Goal: Find specific page/section

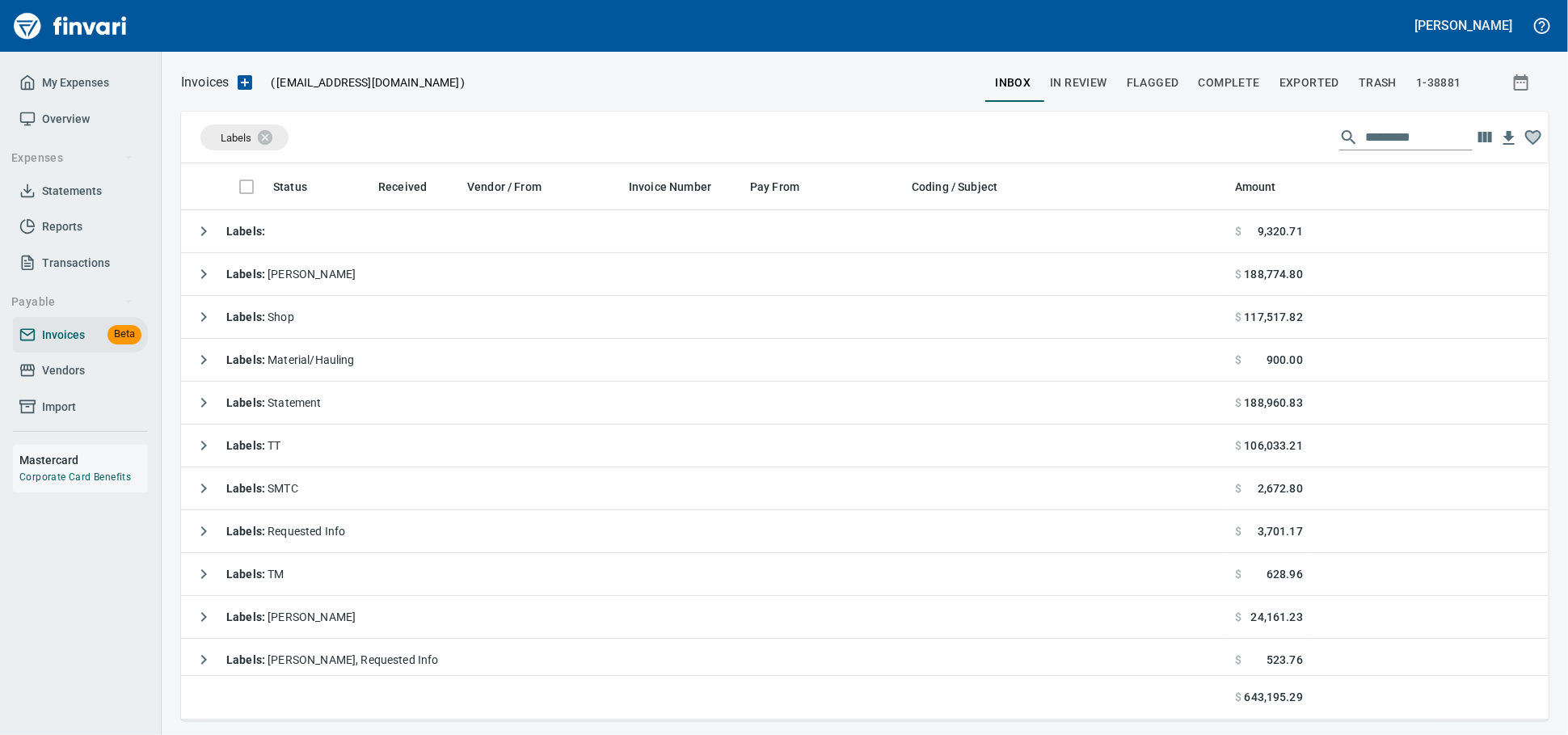
scroll to position [543, 1339]
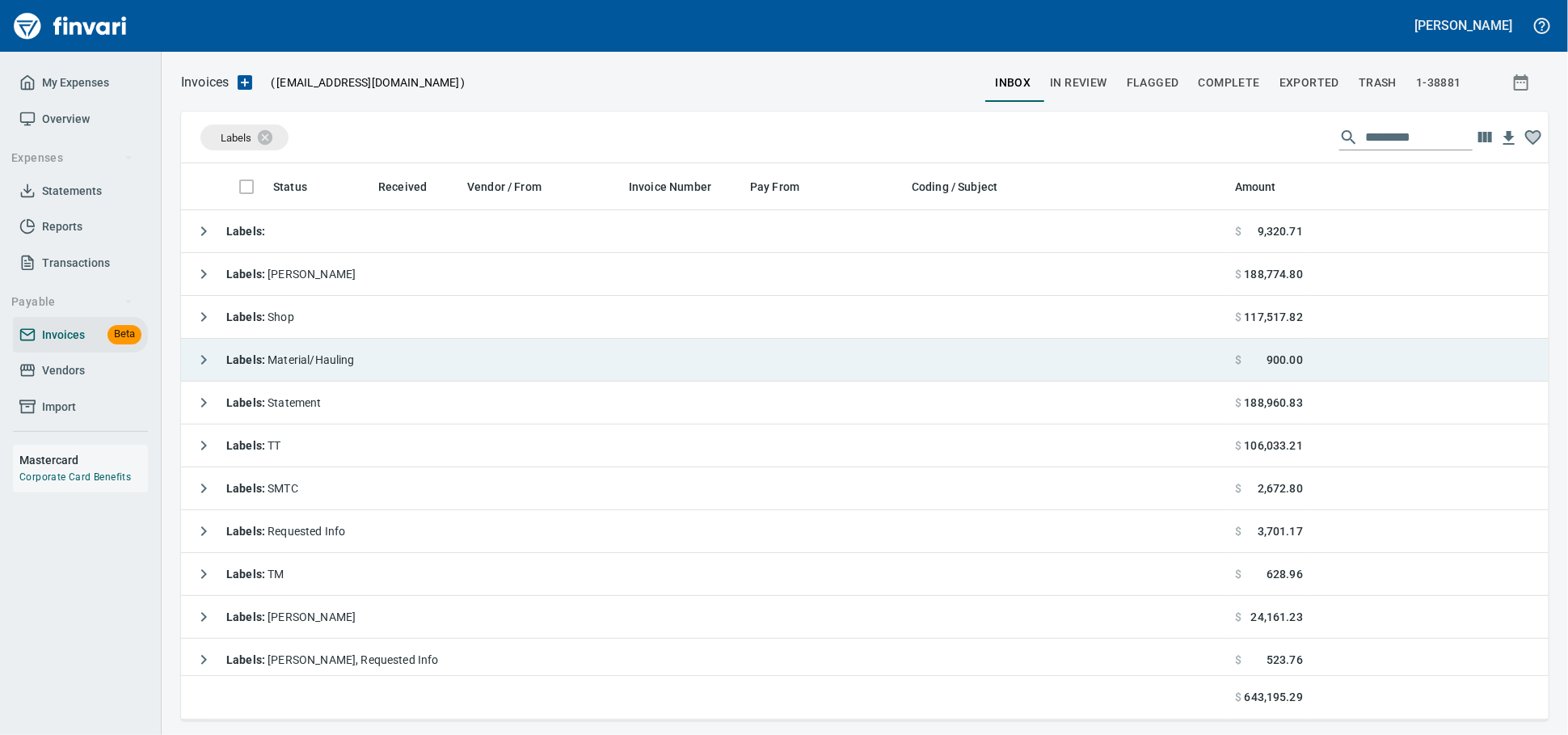
click at [371, 358] on td "Labels : Material/Hauling" at bounding box center [705, 359] width 1047 height 42
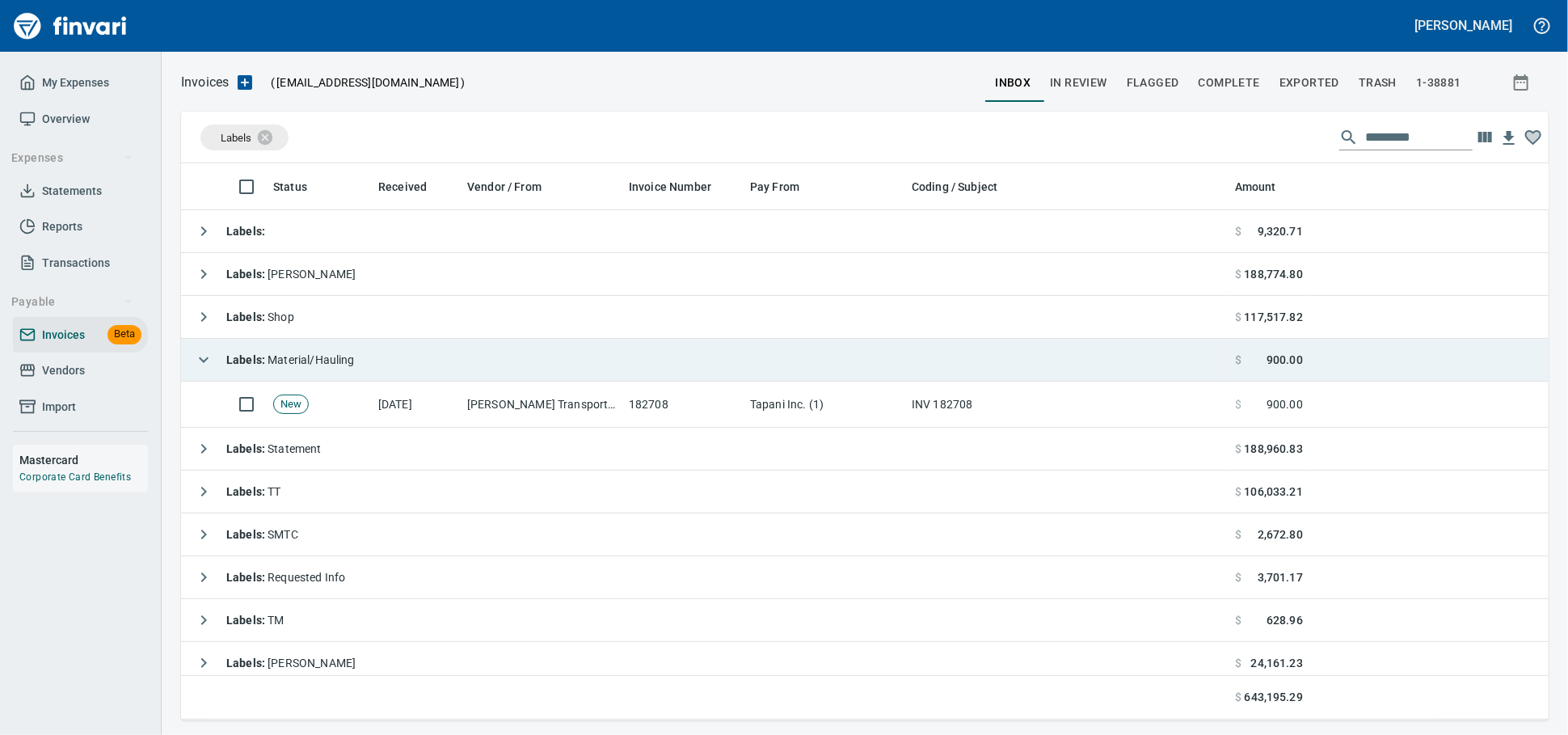
click at [375, 360] on td "Labels : Material/Hauling" at bounding box center [705, 359] width 1047 height 42
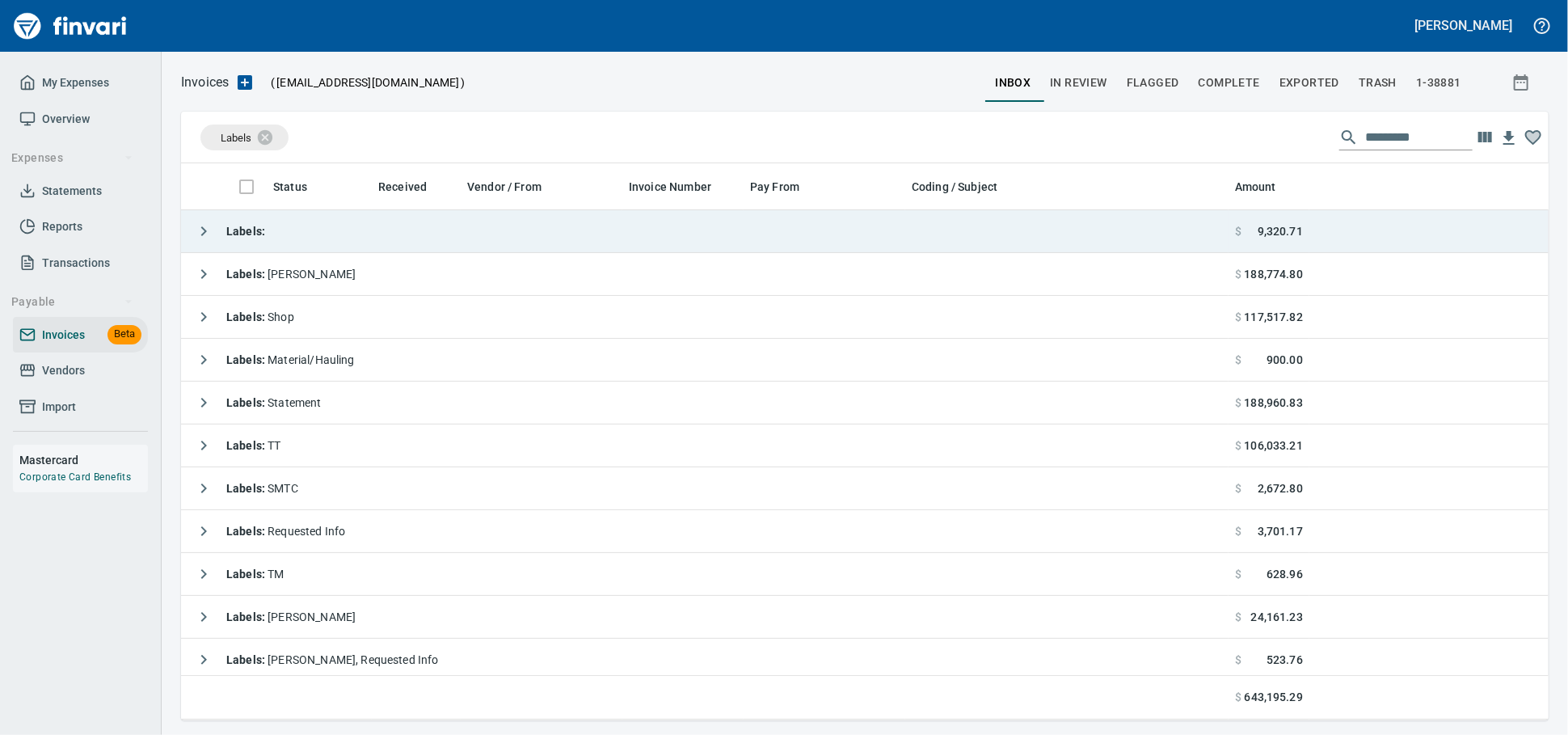
click at [392, 245] on td "Labels :" at bounding box center [705, 231] width 1047 height 42
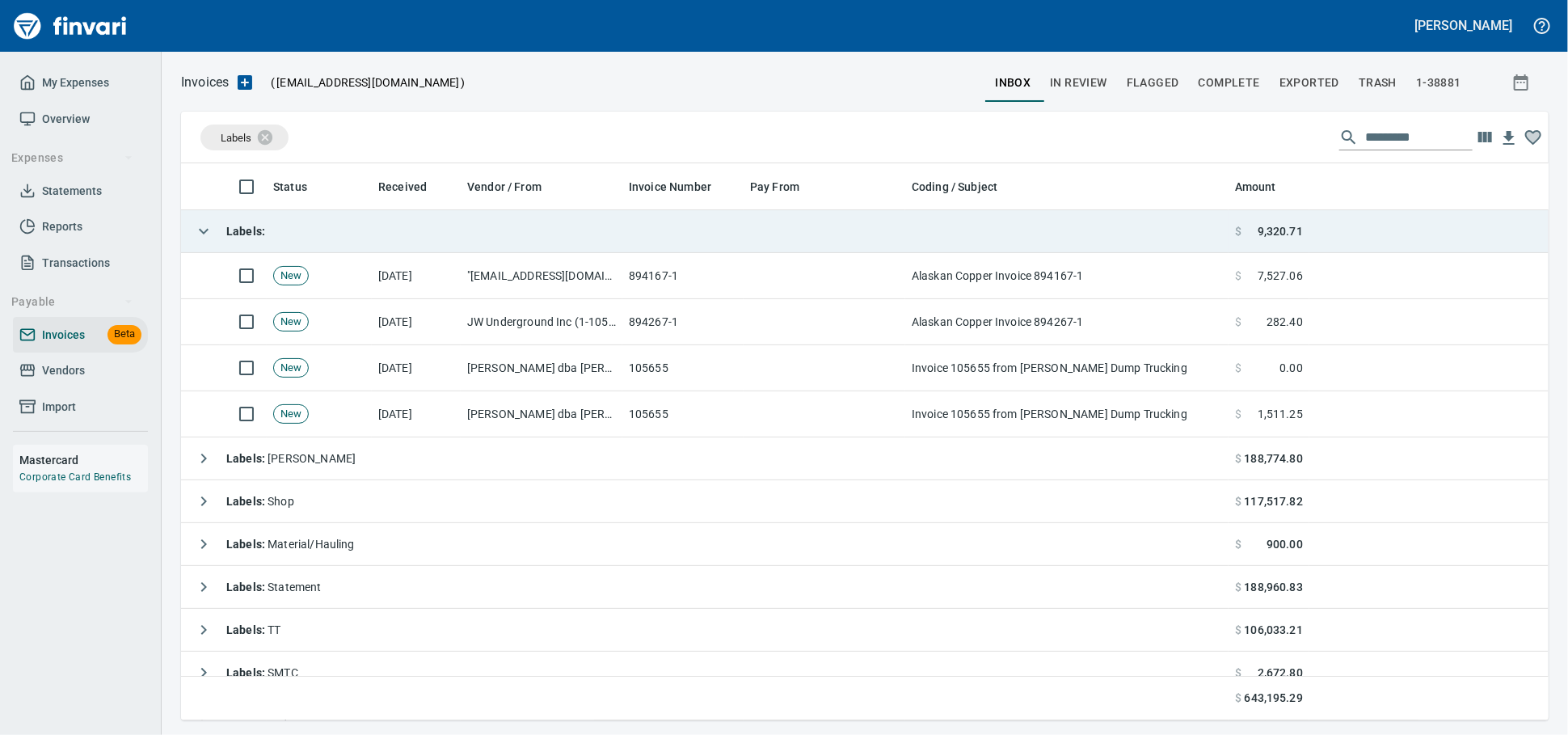
click at [392, 245] on td "Labels :" at bounding box center [705, 231] width 1047 height 42
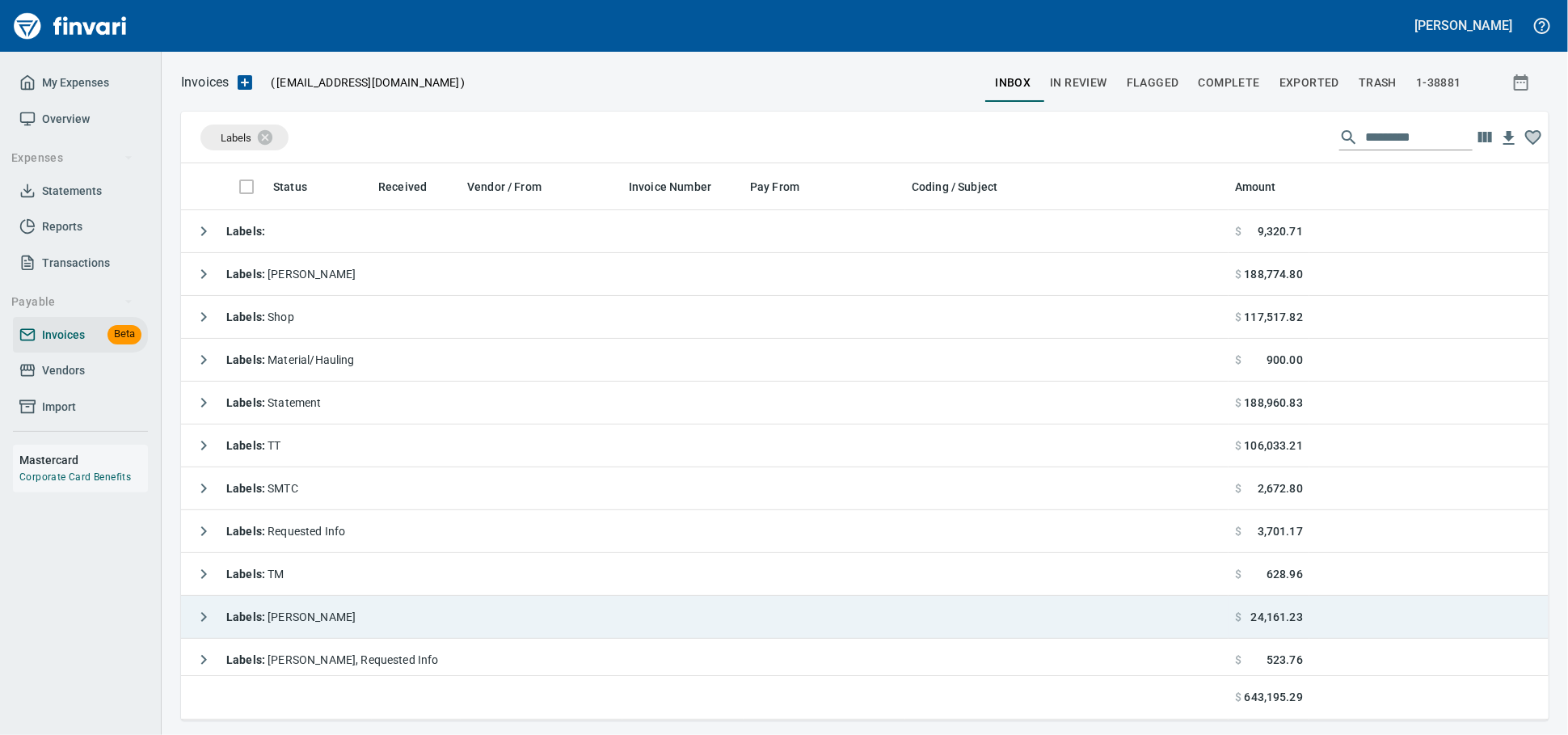
click at [365, 606] on td "Labels : [PERSON_NAME]" at bounding box center [705, 616] width 1047 height 42
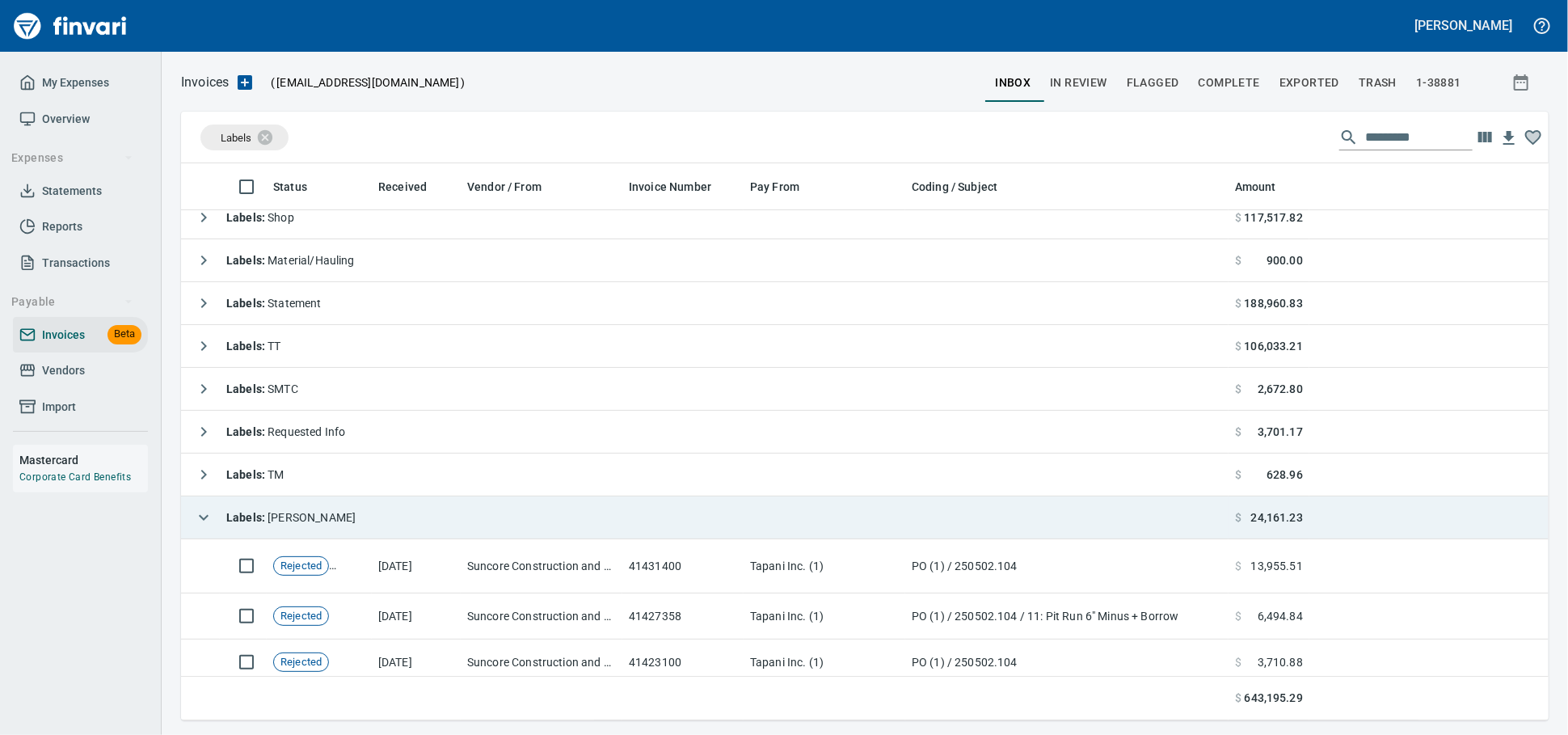
scroll to position [158, 0]
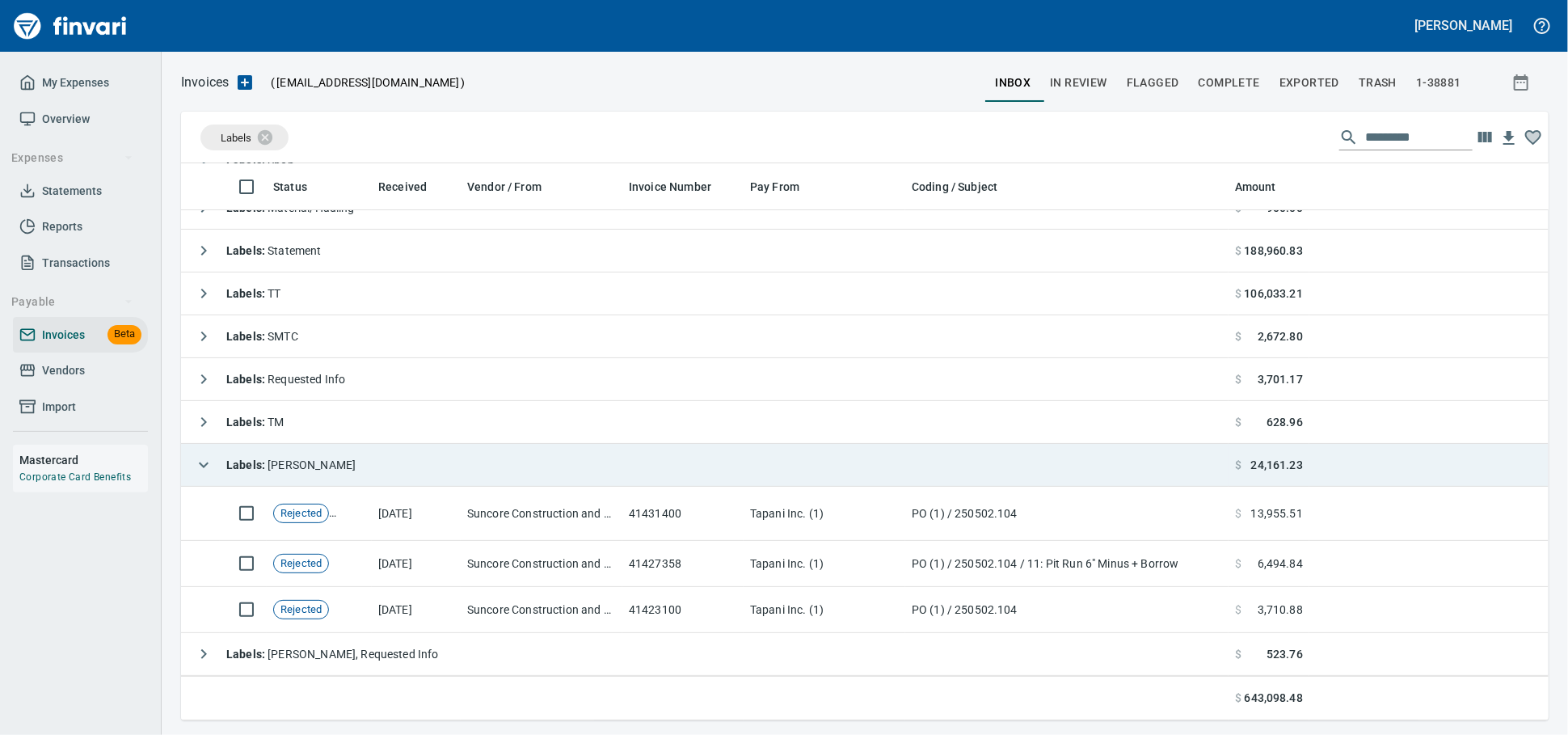
click at [379, 470] on td "Labels : [PERSON_NAME]" at bounding box center [705, 464] width 1047 height 42
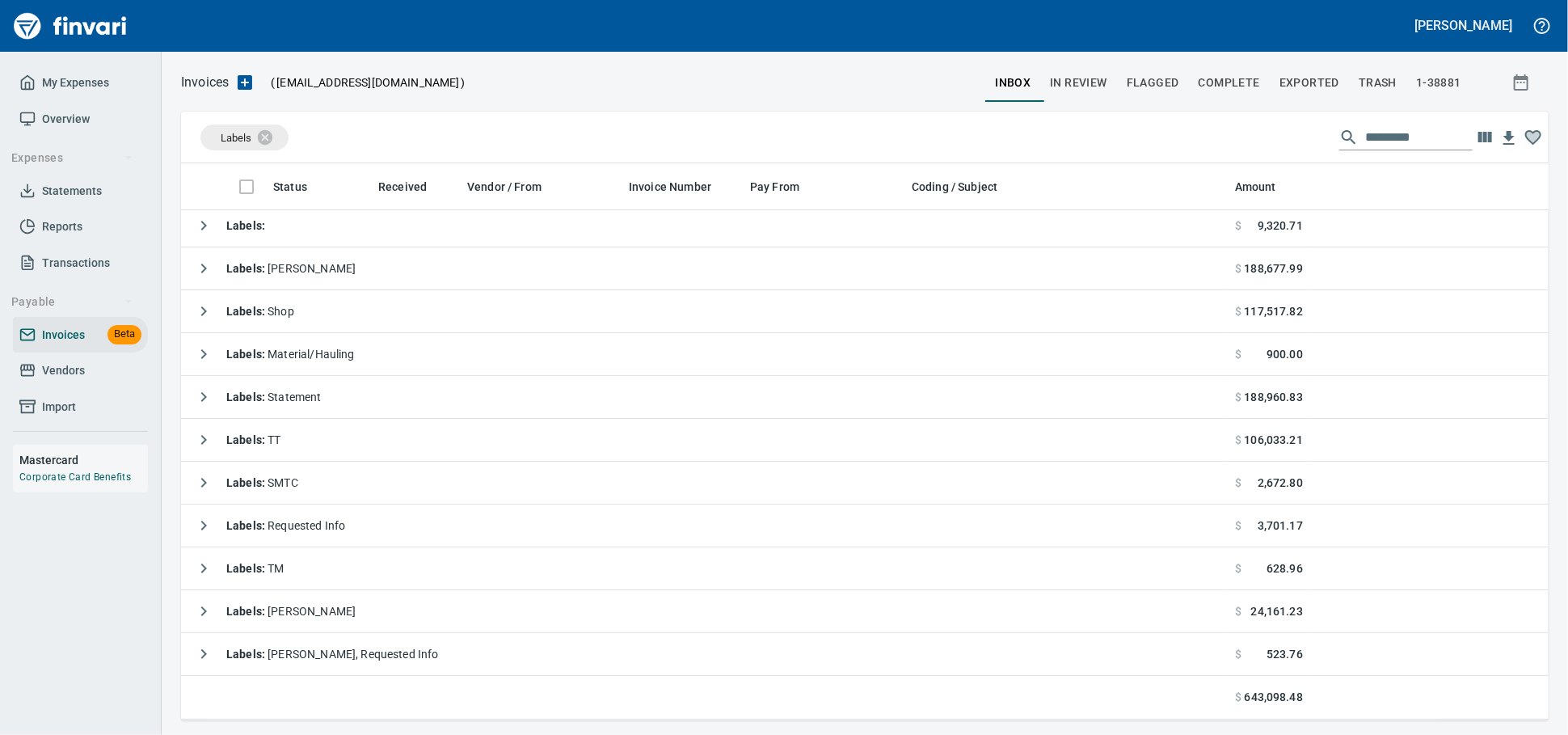
scroll to position [9, 0]
click at [85, 380] on span "Vendors" at bounding box center [63, 370] width 42 height 20
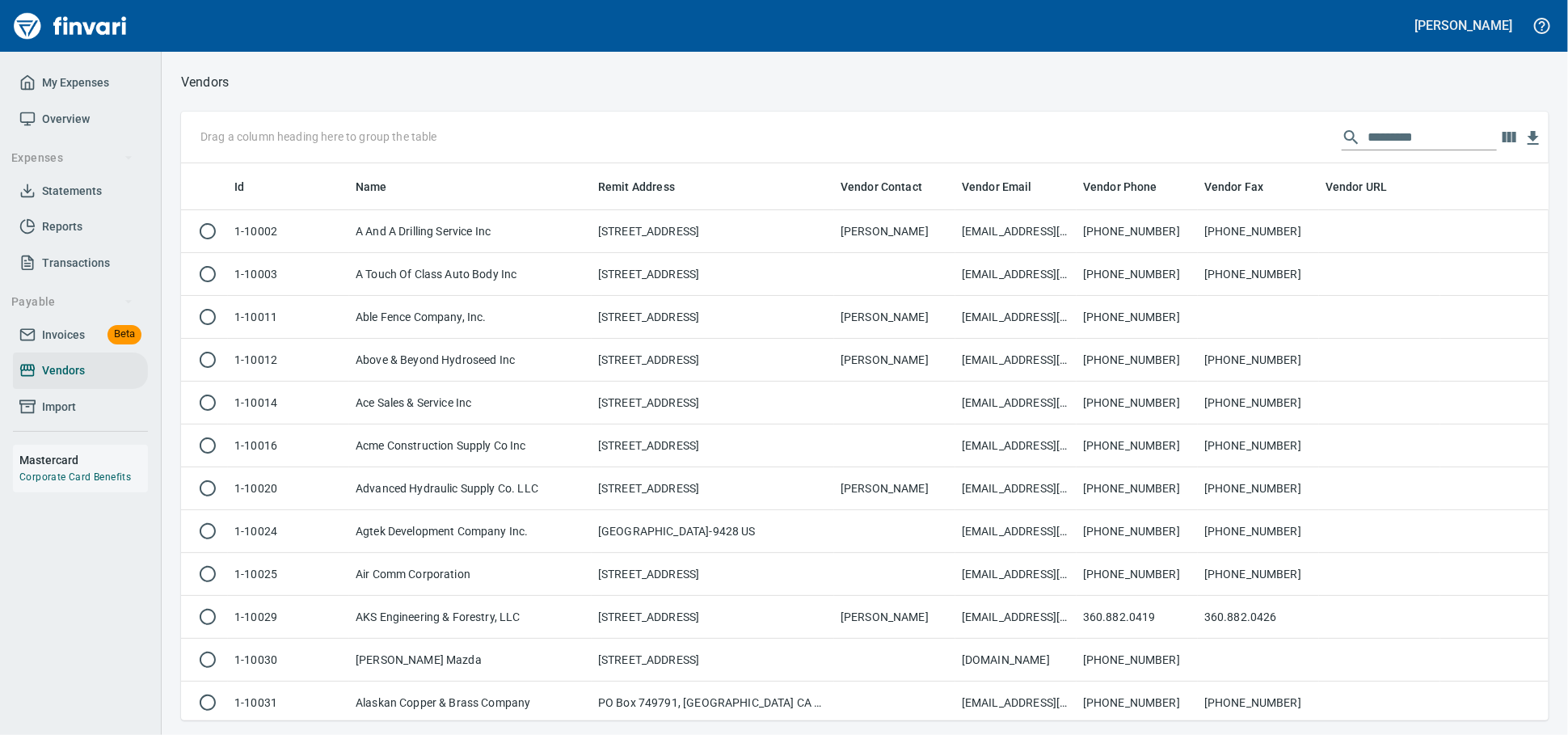
scroll to position [543, 1339]
click at [1372, 131] on input "text" at bounding box center [1431, 137] width 129 height 25
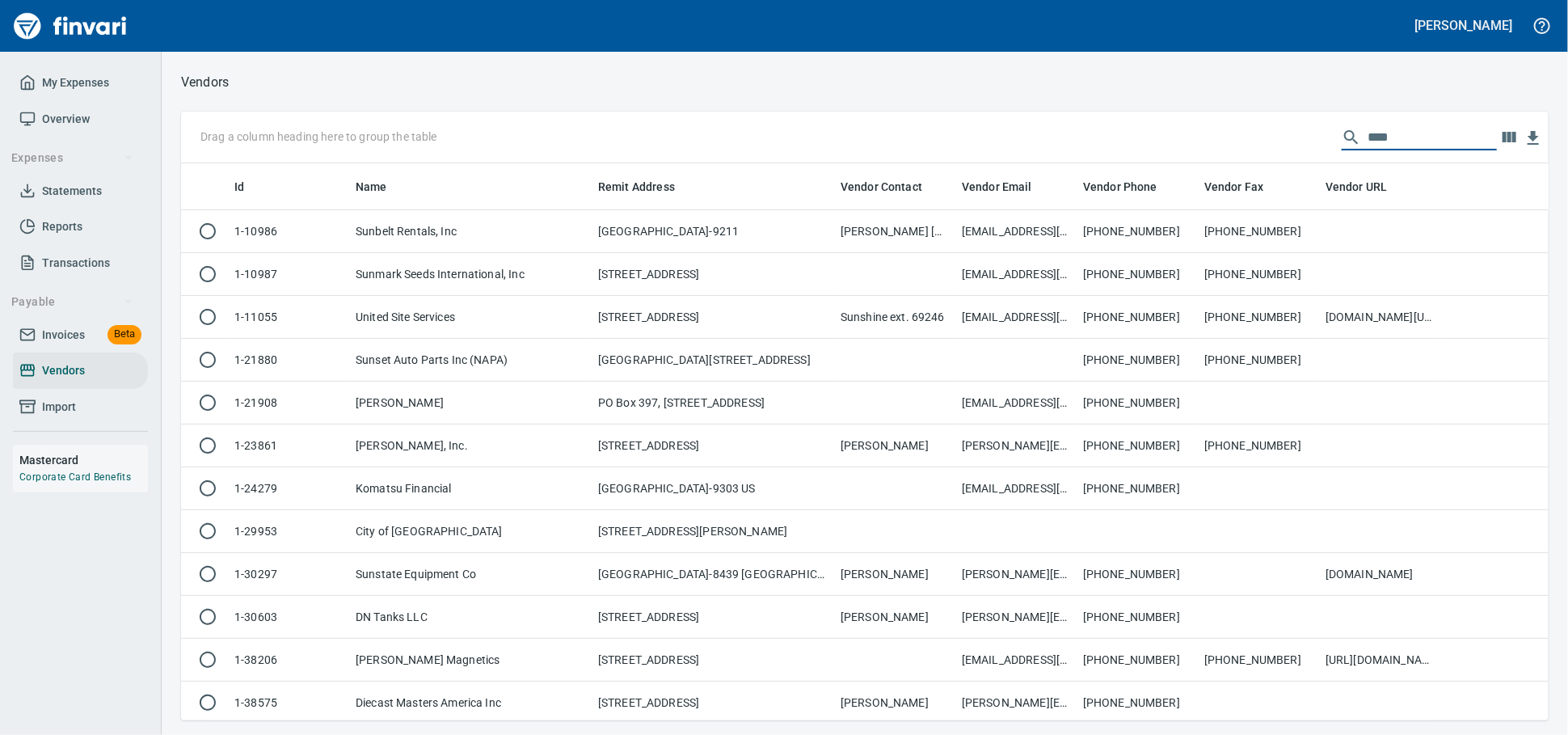
scroll to position [2, 2]
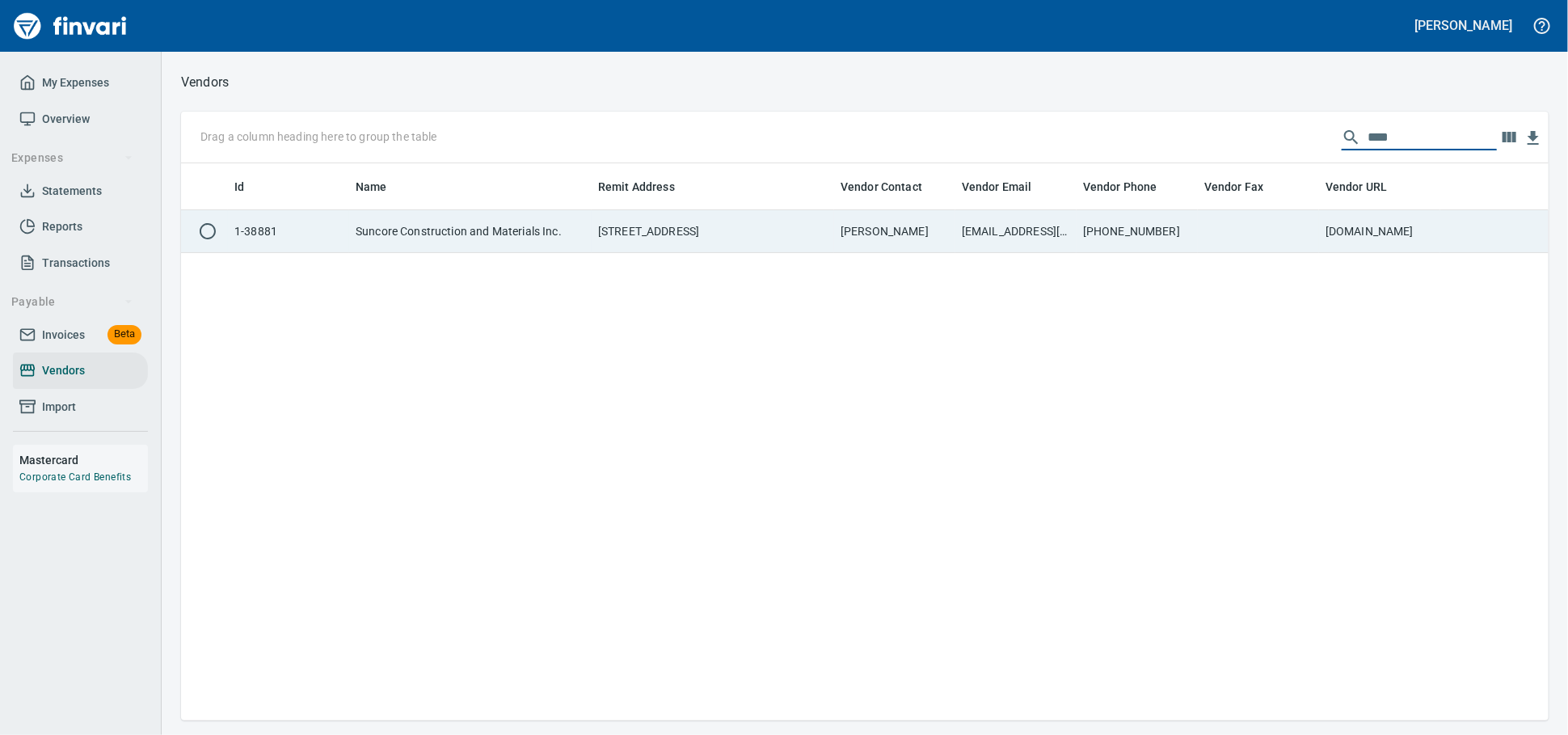
type input "****"
click at [645, 222] on td "[STREET_ADDRESS]" at bounding box center [712, 231] width 242 height 42
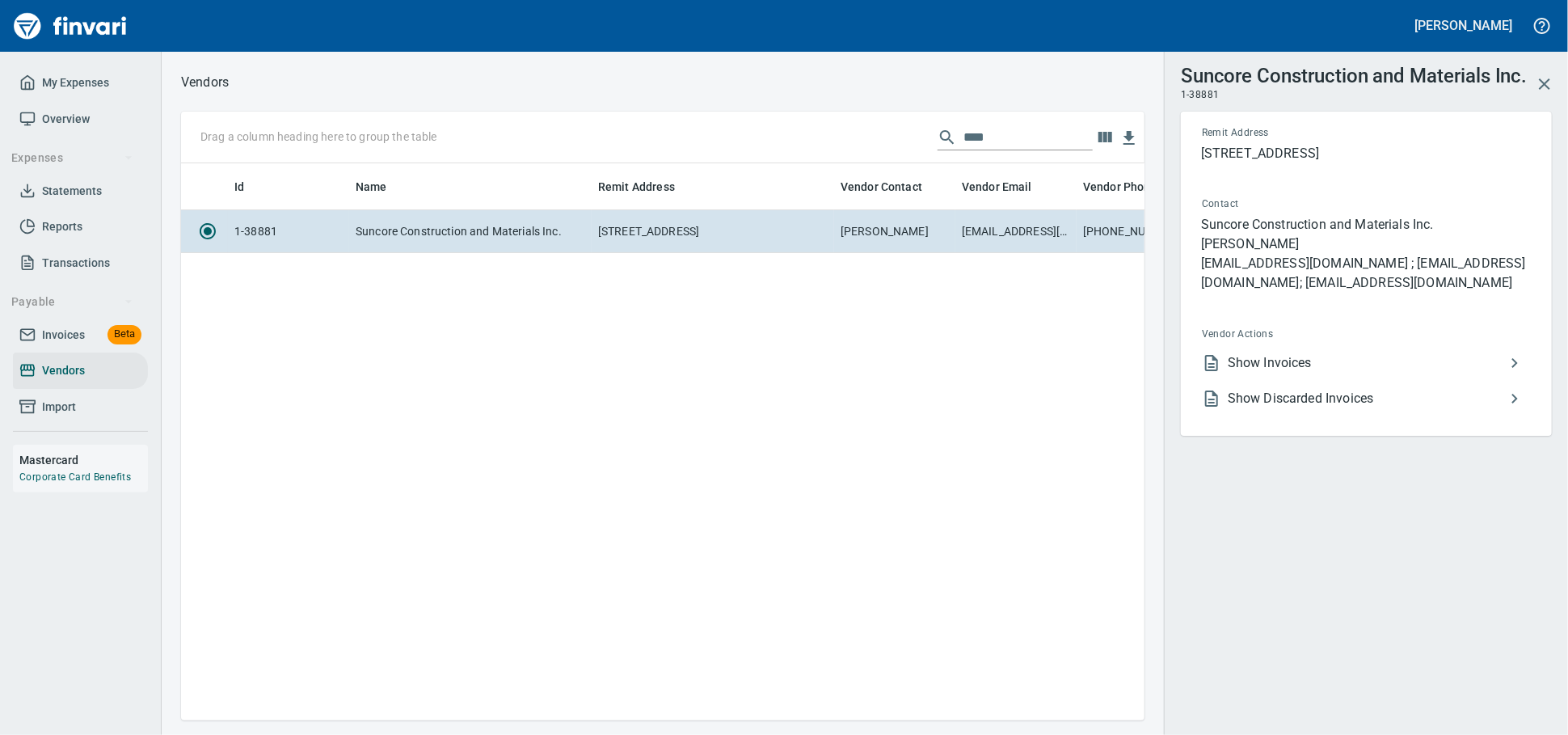
scroll to position [528, 949]
click at [1215, 371] on icon at bounding box center [1211, 362] width 13 height 16
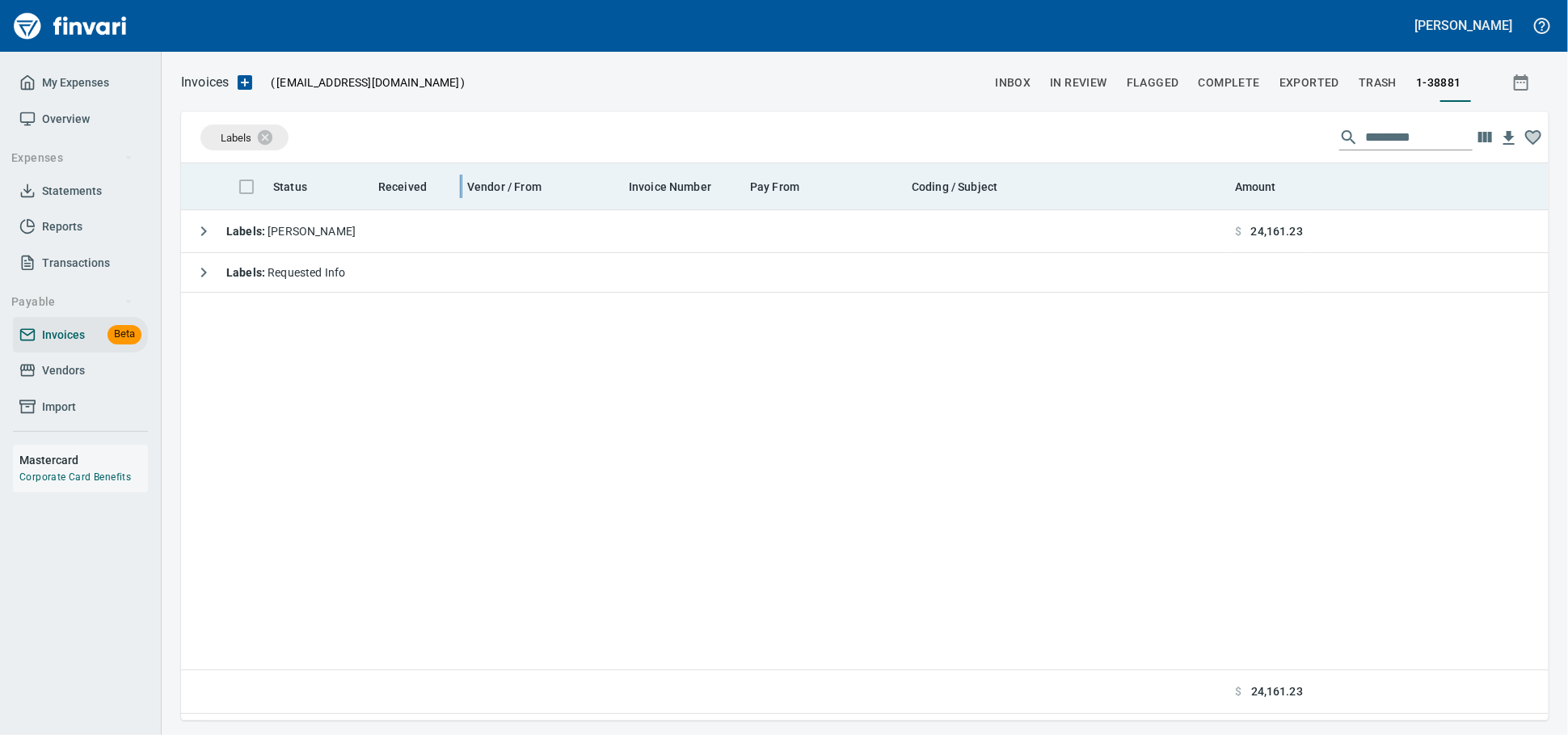
scroll to position [2, 2]
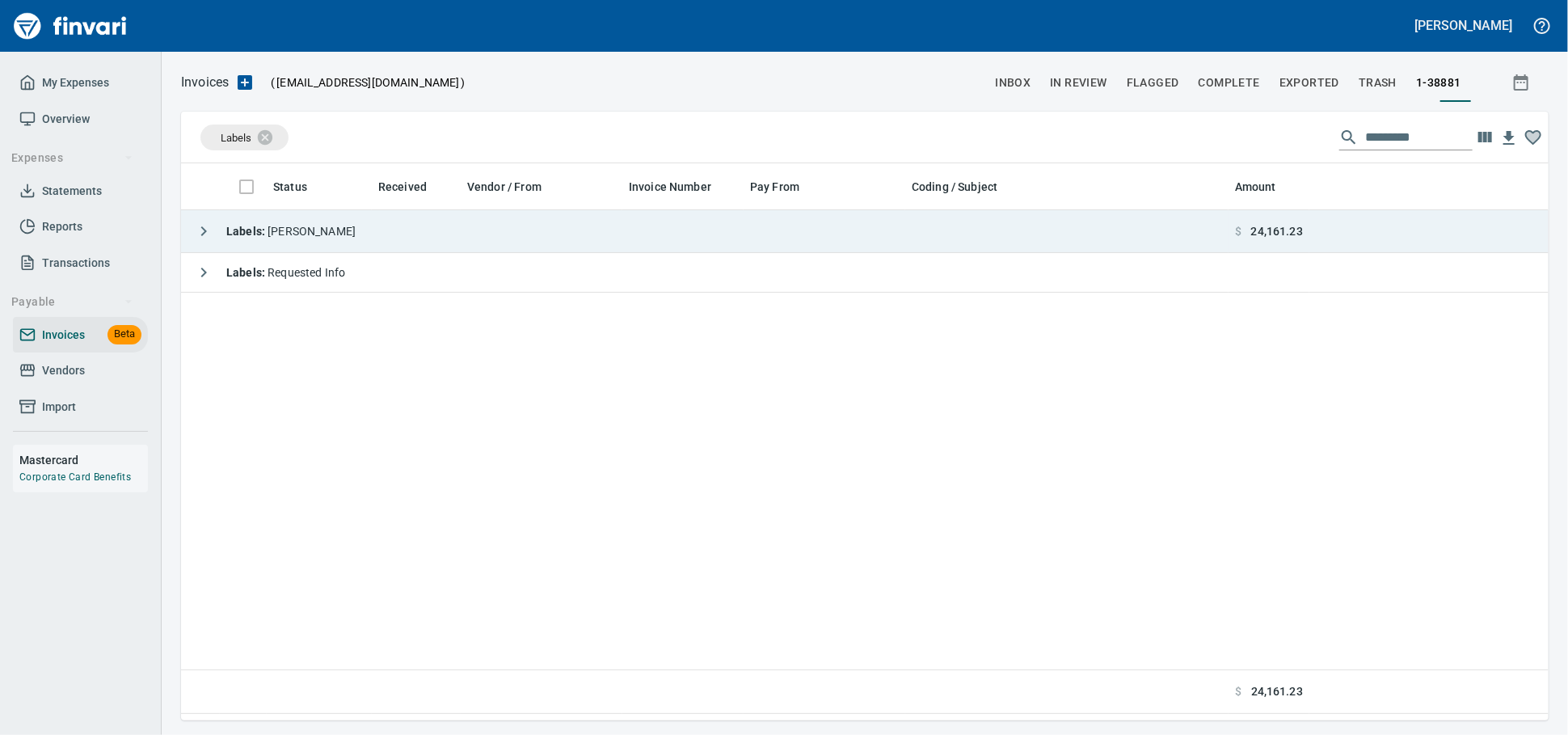
click at [386, 253] on td "Labels : [PERSON_NAME]" at bounding box center [705, 231] width 1047 height 42
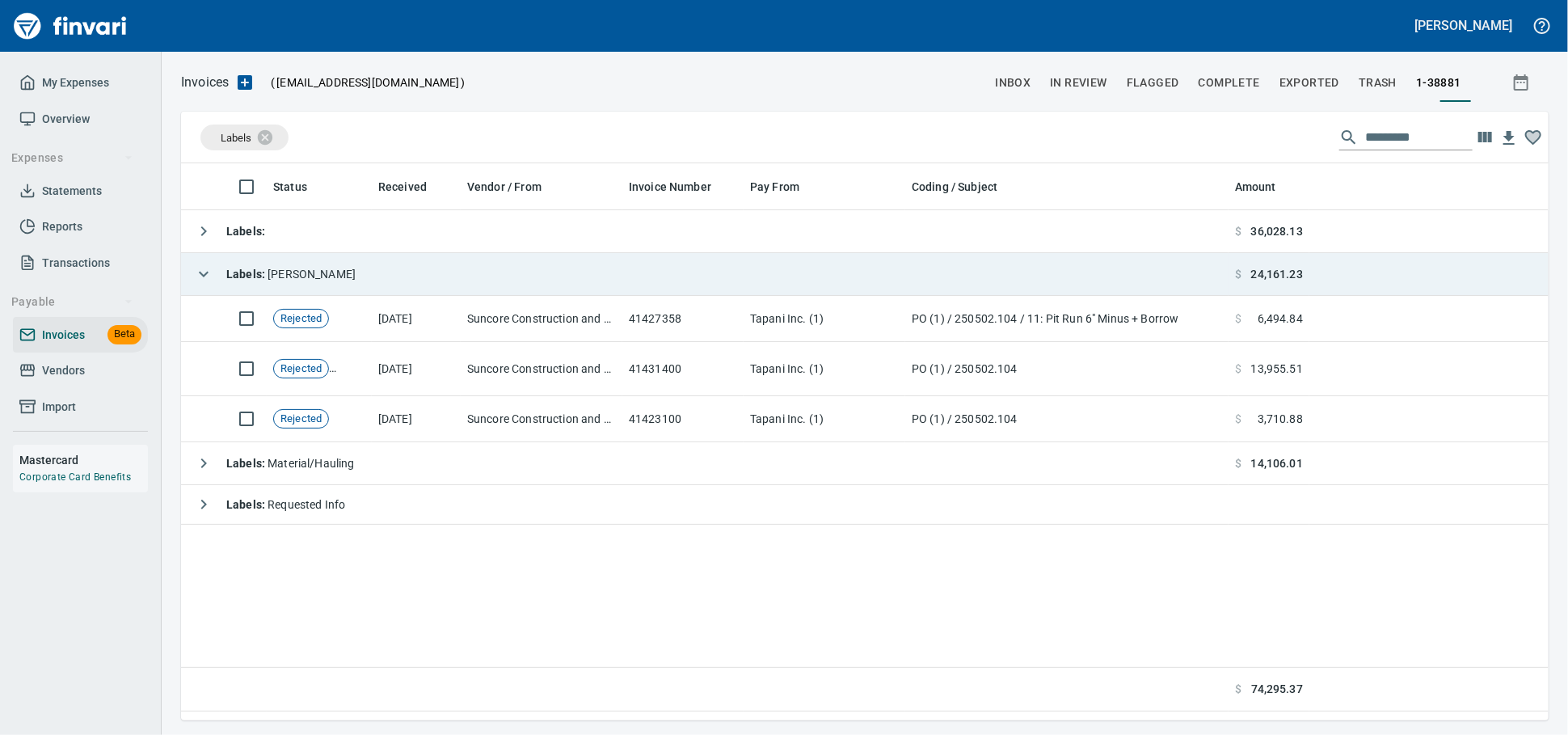
scroll to position [543, 1353]
click at [386, 284] on td "Labels : [PERSON_NAME]" at bounding box center [705, 274] width 1047 height 42
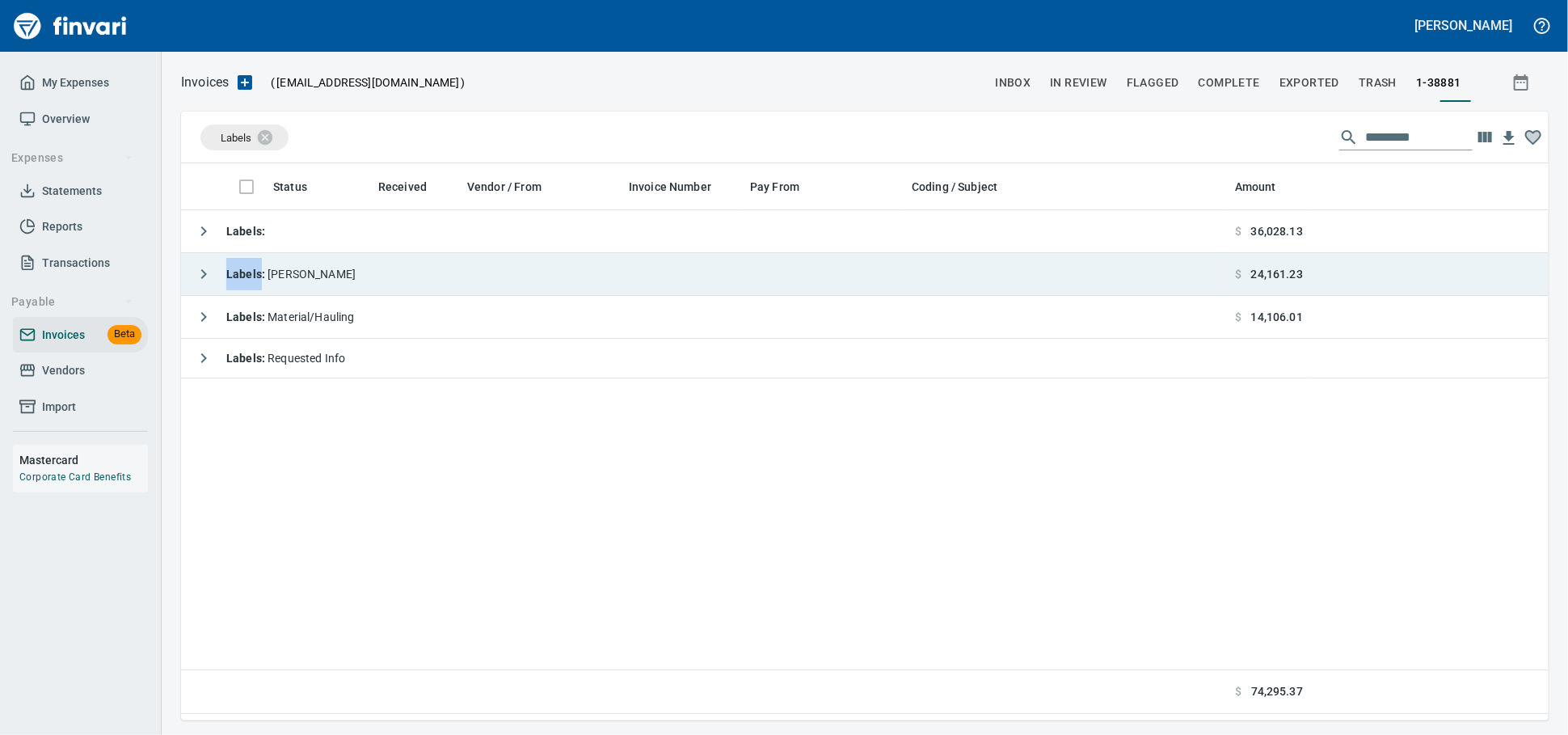
click at [386, 284] on td "Labels : [PERSON_NAME]" at bounding box center [705, 274] width 1047 height 42
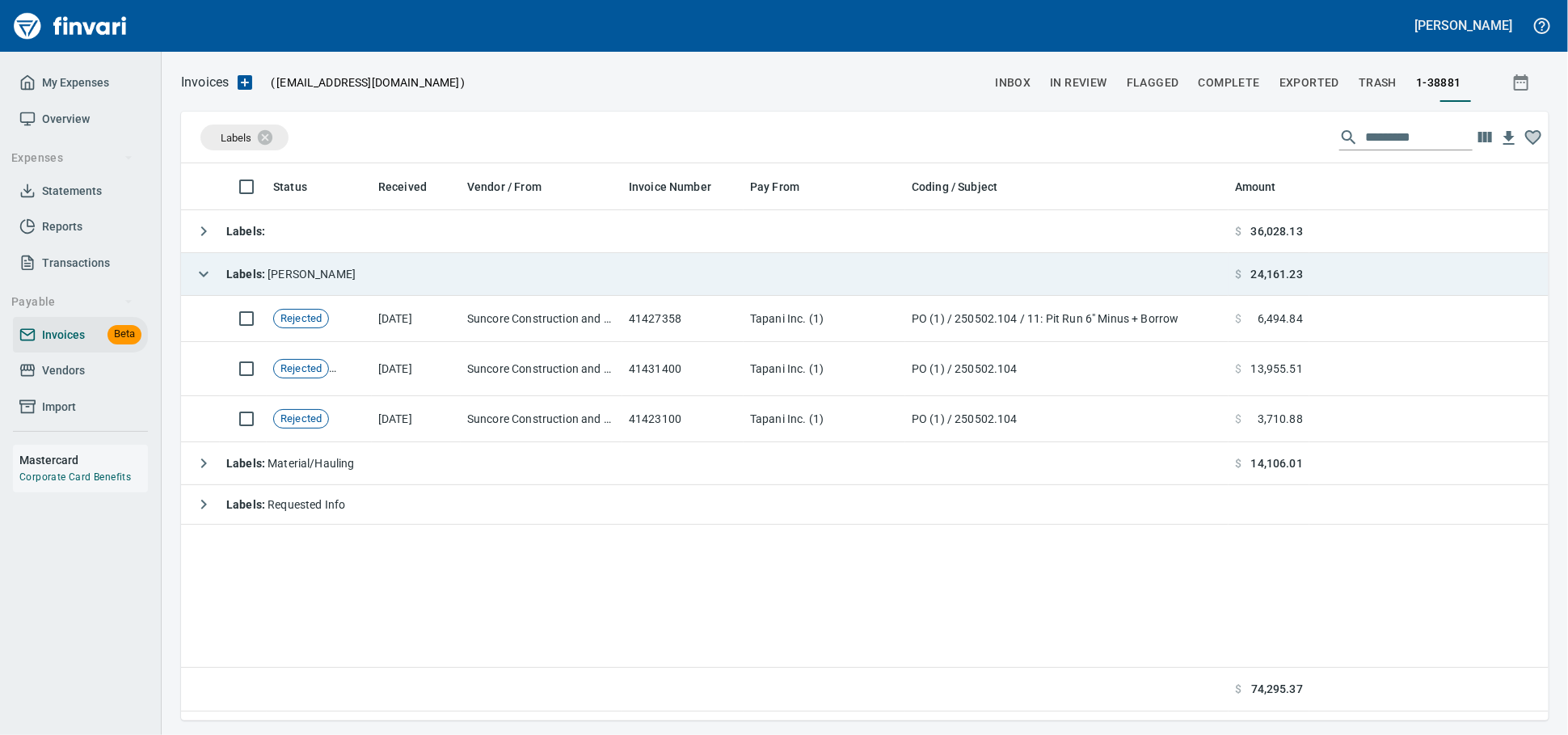
click at [386, 284] on td "Labels : [PERSON_NAME]" at bounding box center [705, 274] width 1047 height 42
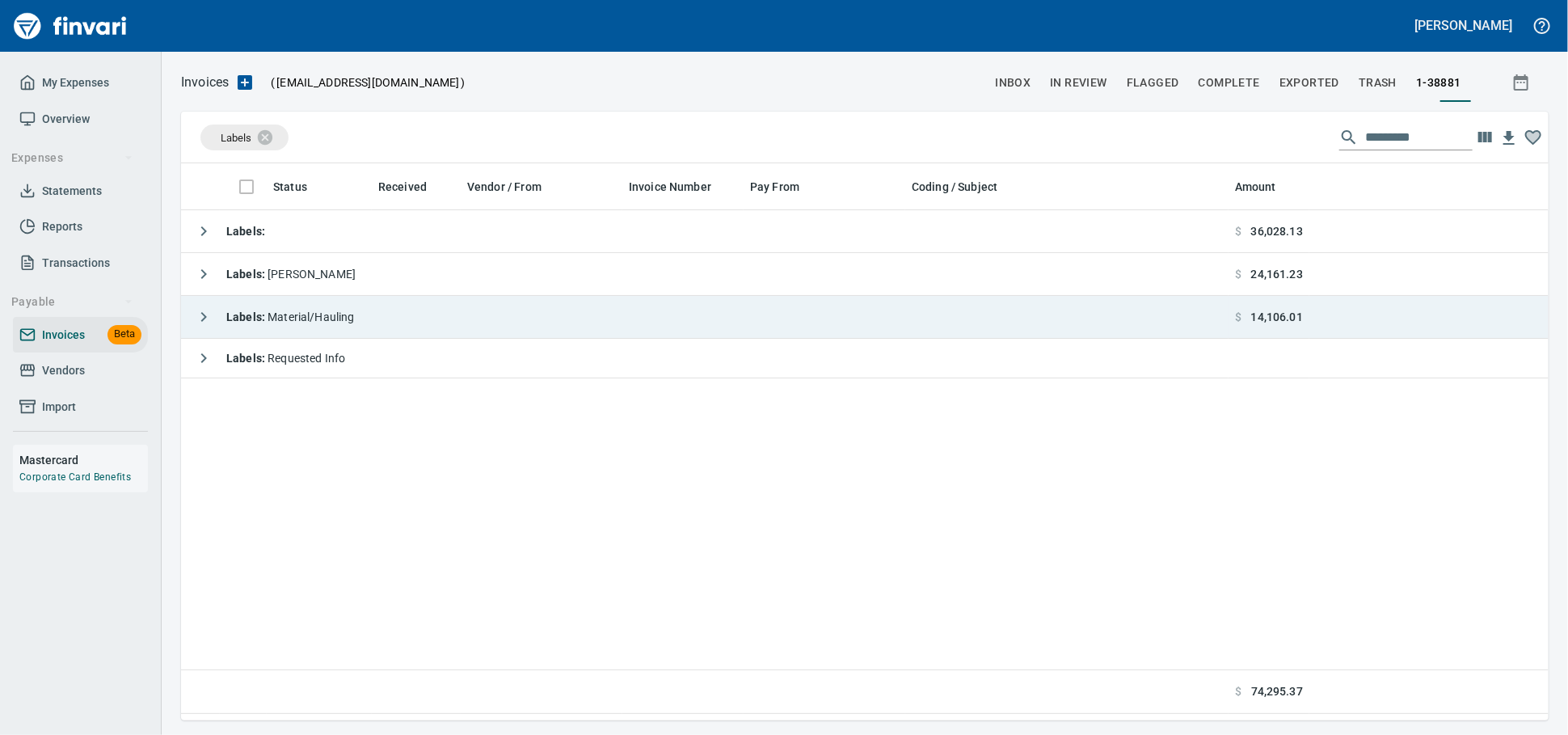
click at [381, 319] on td "Labels : Material/Hauling" at bounding box center [705, 316] width 1047 height 42
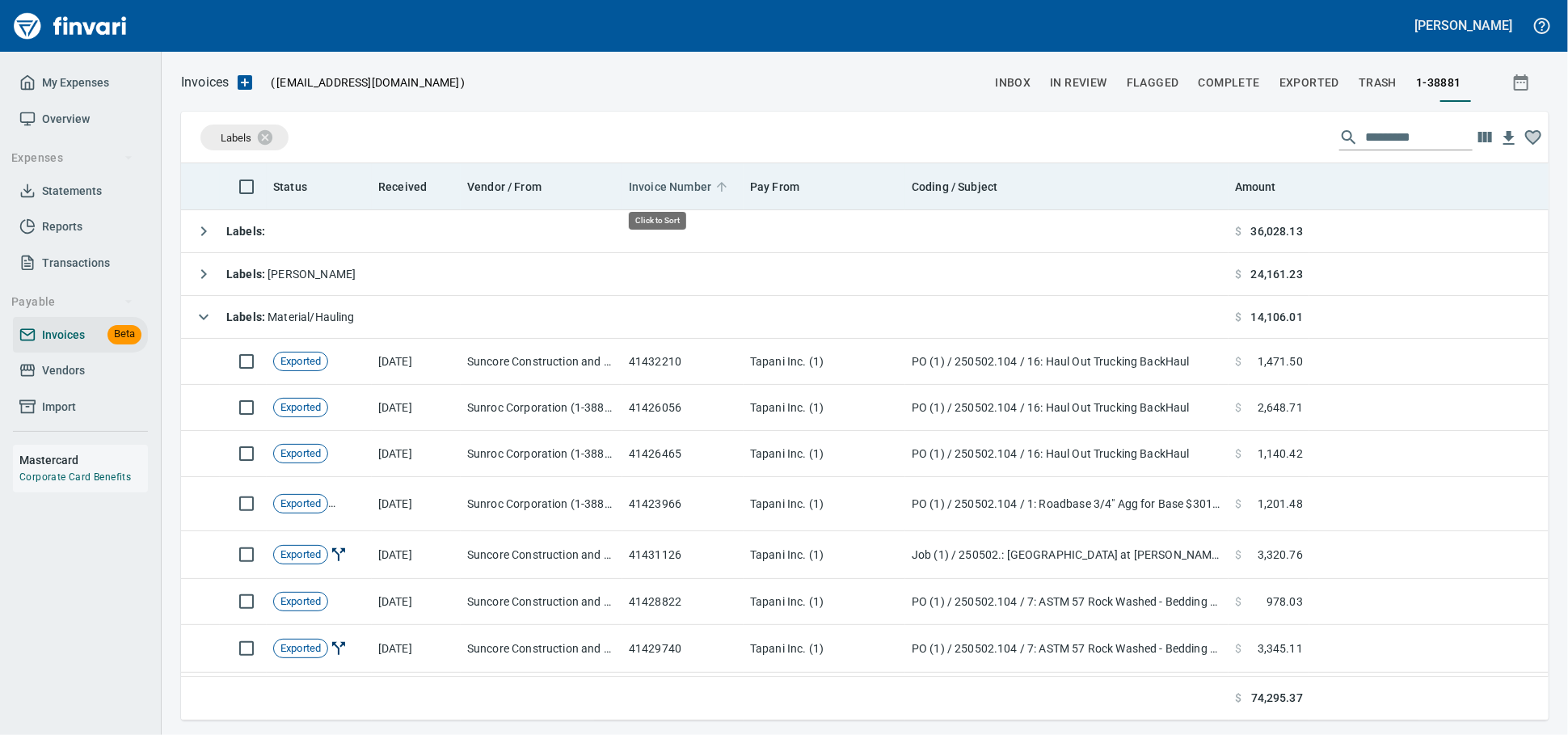
click at [681, 184] on span "Invoice Number" at bounding box center [669, 187] width 82 height 20
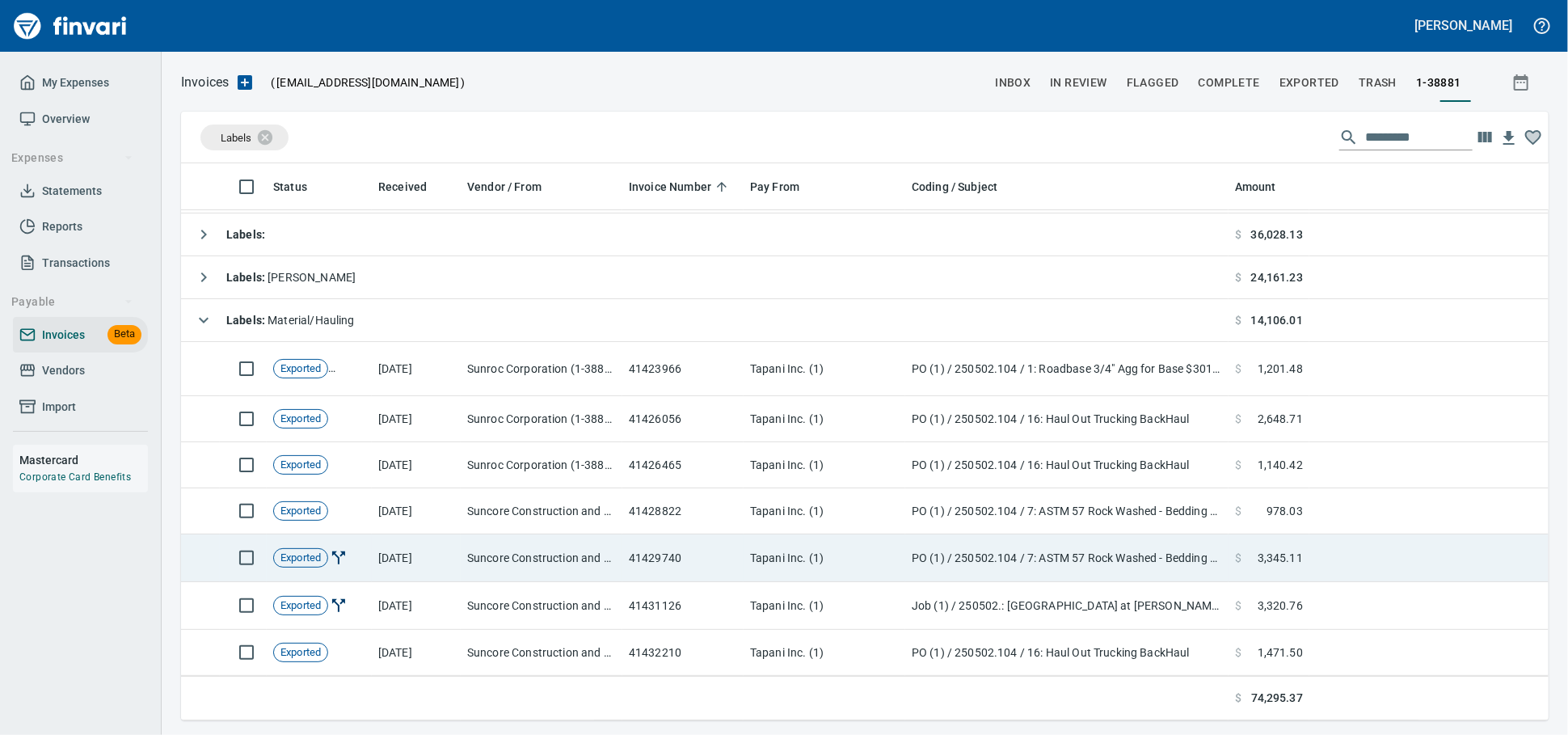
scroll to position [0, 0]
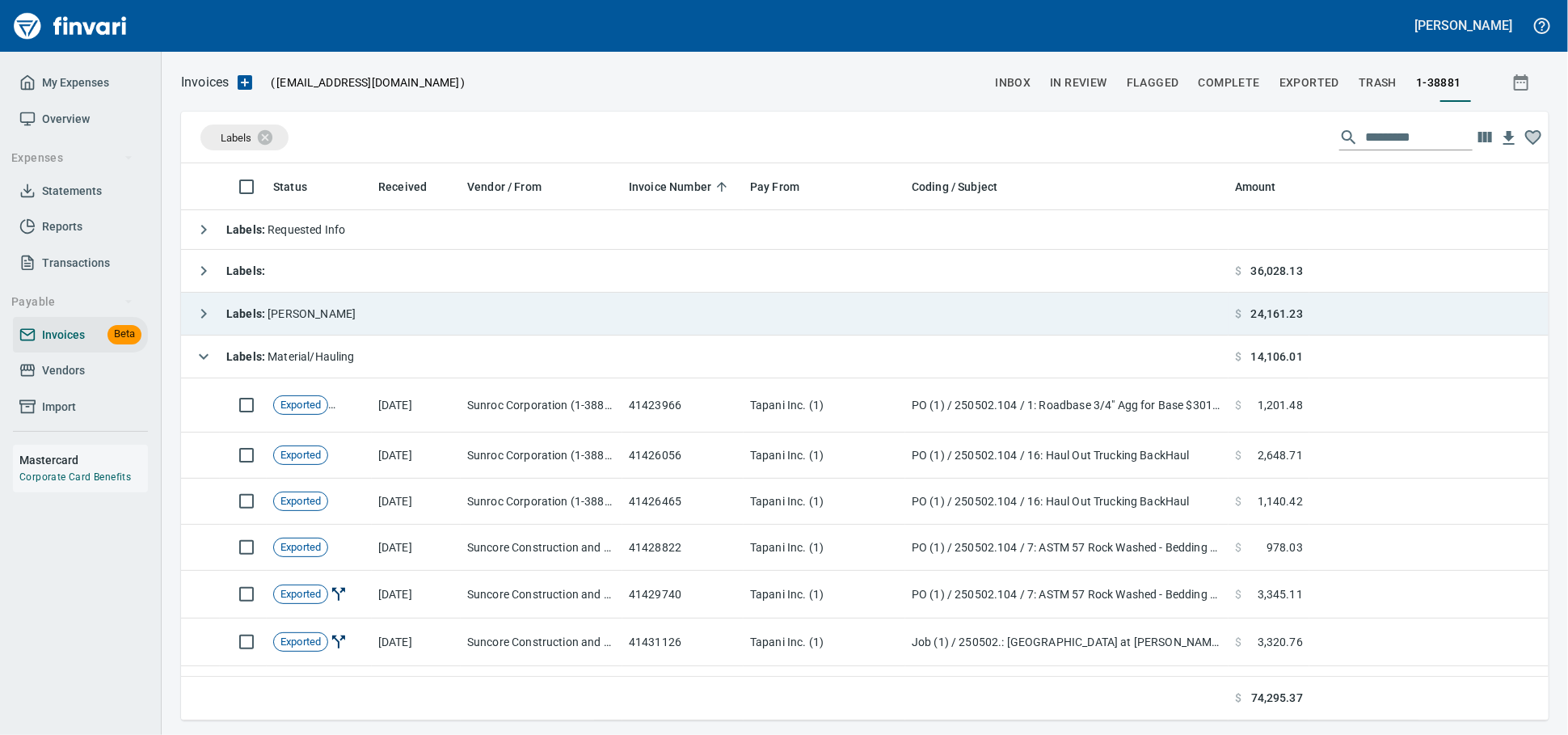
click at [371, 364] on td "Labels : Material/Hauling" at bounding box center [705, 356] width 1047 height 42
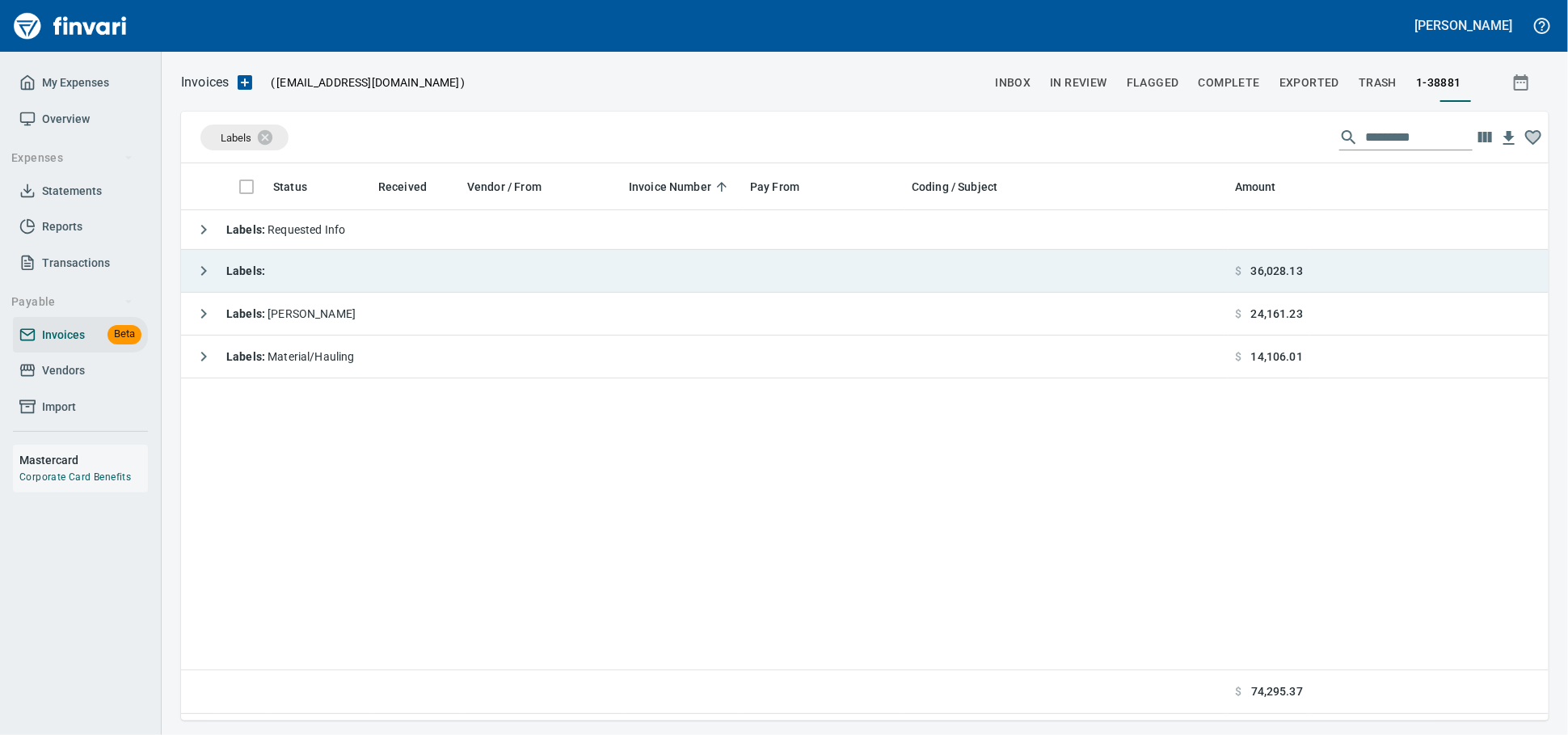
scroll to position [2, 2]
click at [308, 260] on td "Labels :" at bounding box center [705, 271] width 1047 height 42
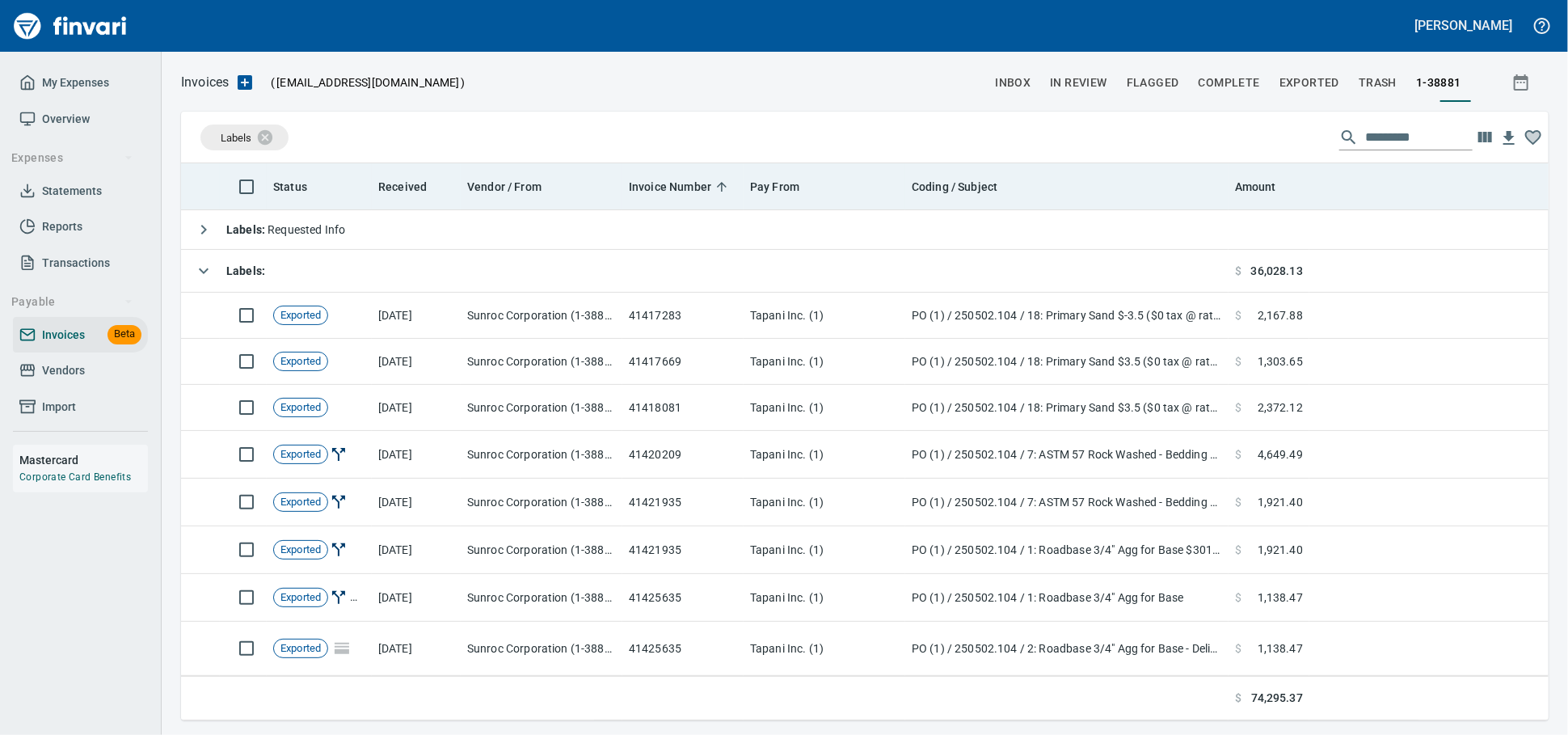
click at [678, 189] on span "Invoice Number" at bounding box center [669, 187] width 82 height 20
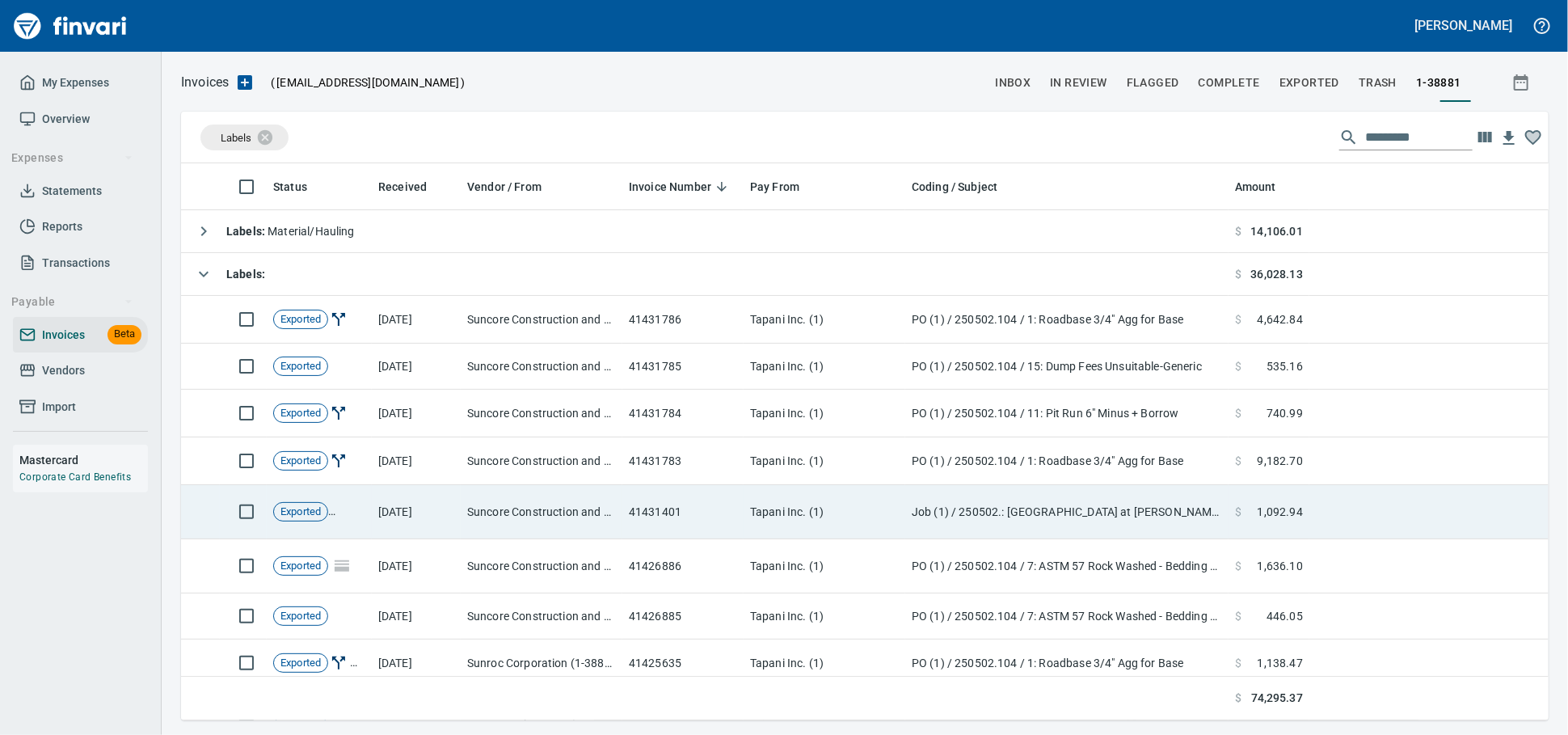
scroll to position [179, 0]
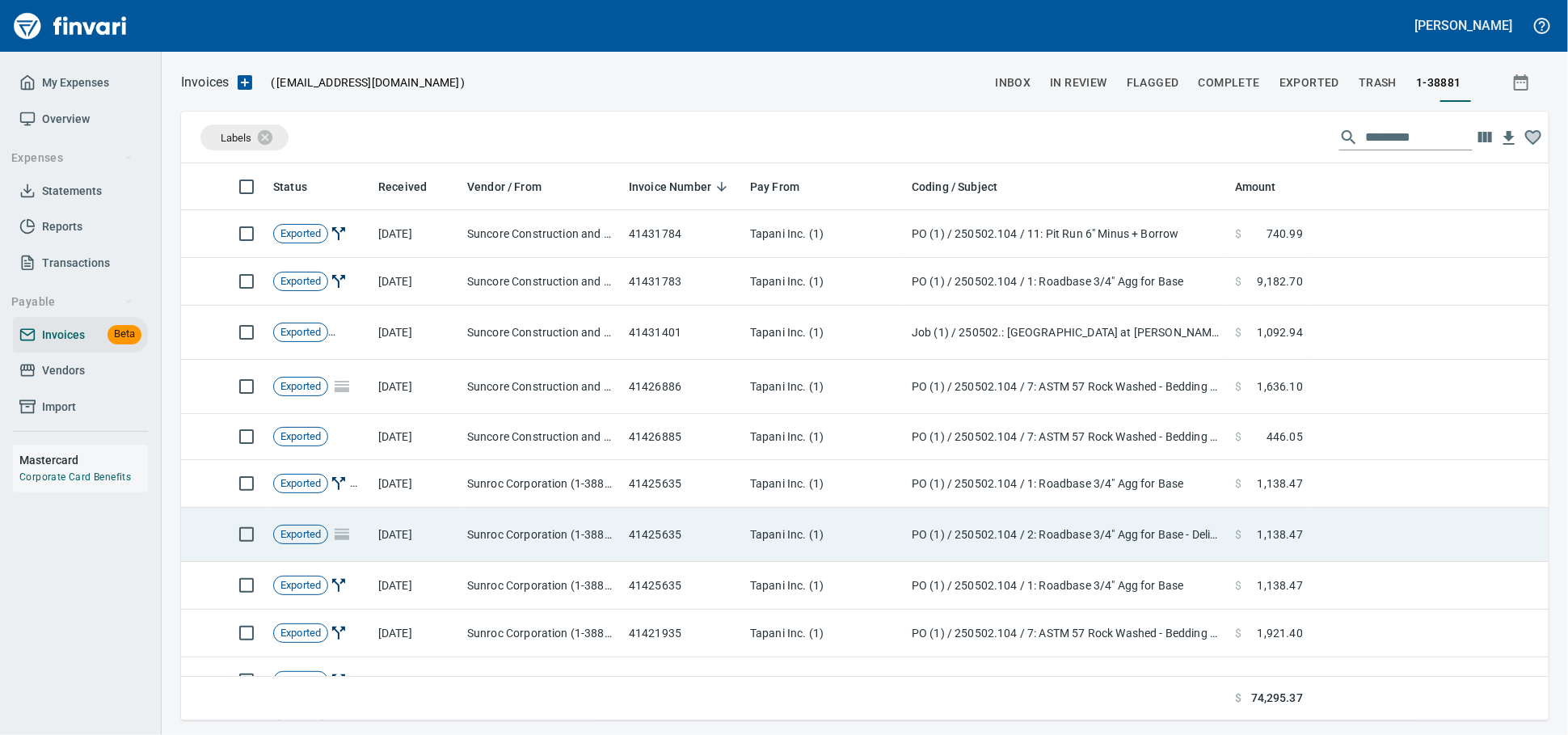
click at [729, 532] on td "41425635" at bounding box center [683, 534] width 121 height 54
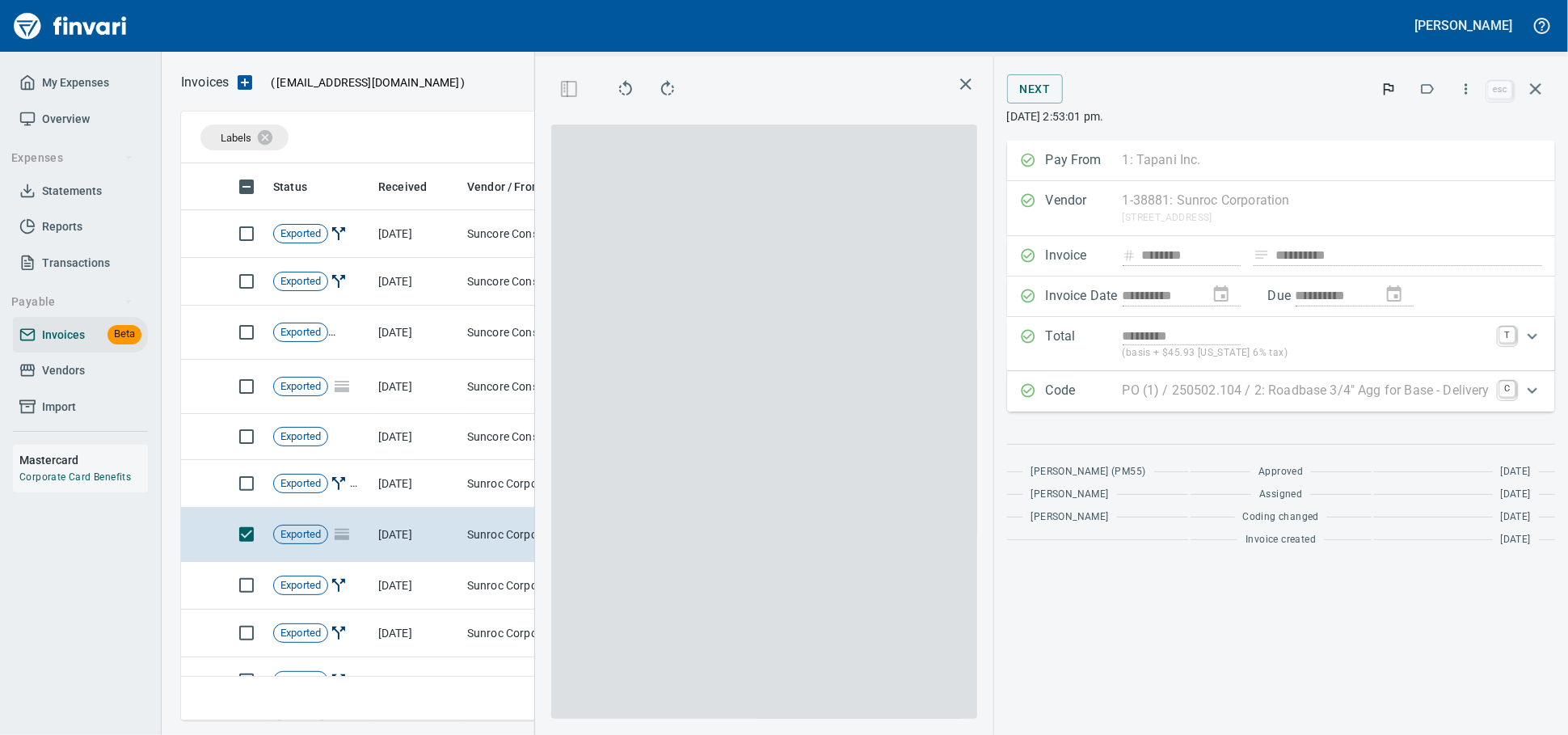
scroll to position [528, 935]
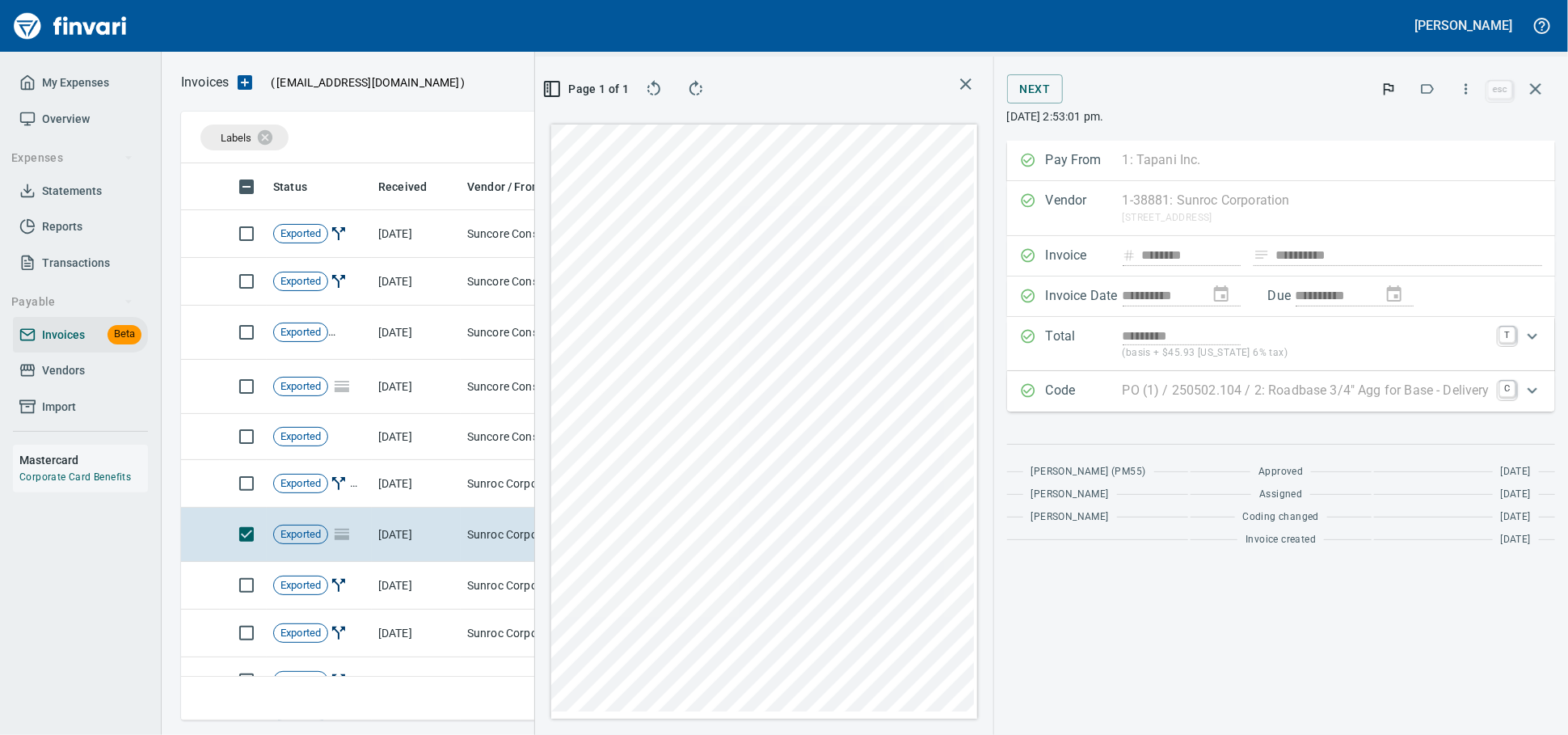
click at [1259, 400] on p "PO (1) / 250502.104 / 2: Roadbase 3/4" Agg for Base - Delivery" at bounding box center [1306, 390] width 367 height 20
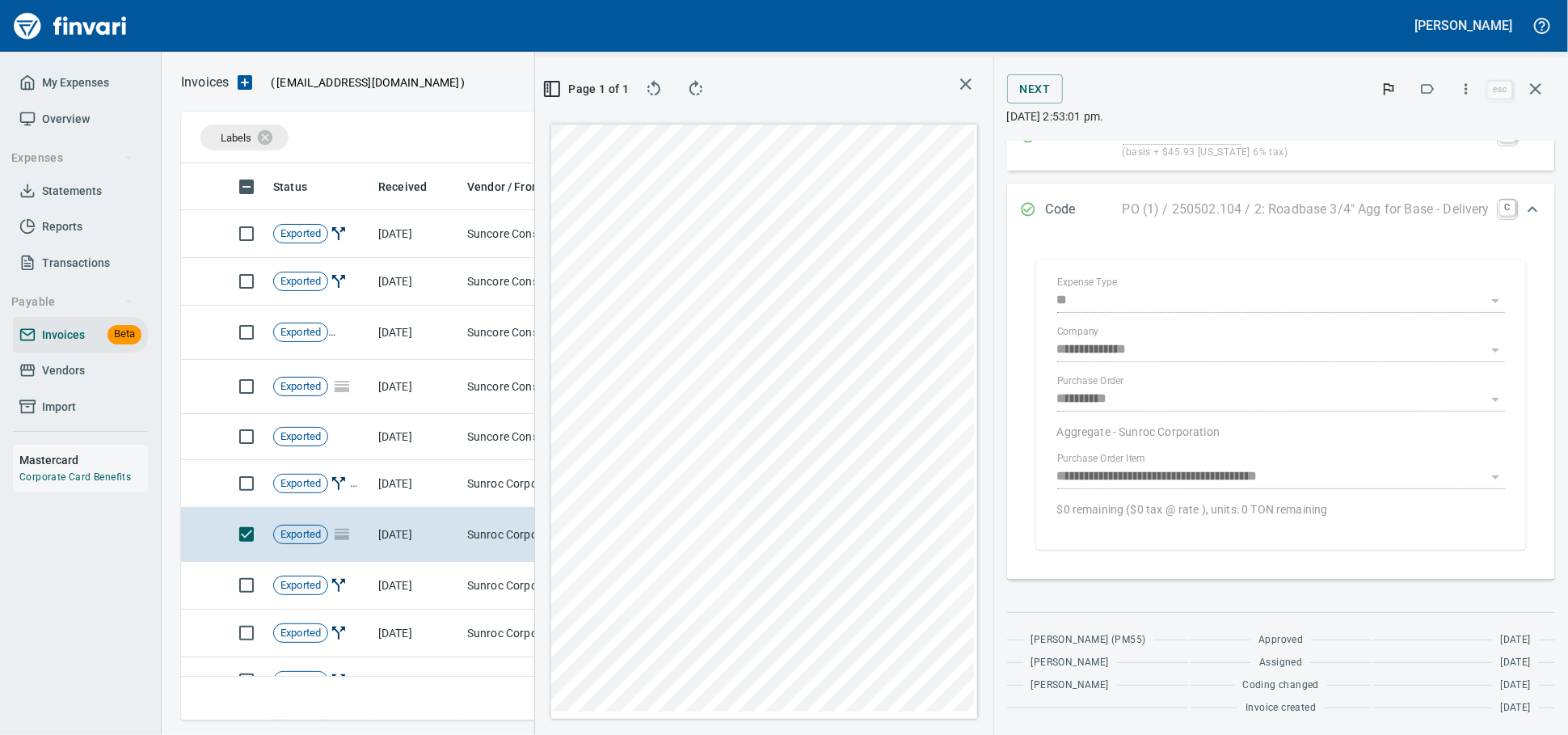
scroll to position [0, 0]
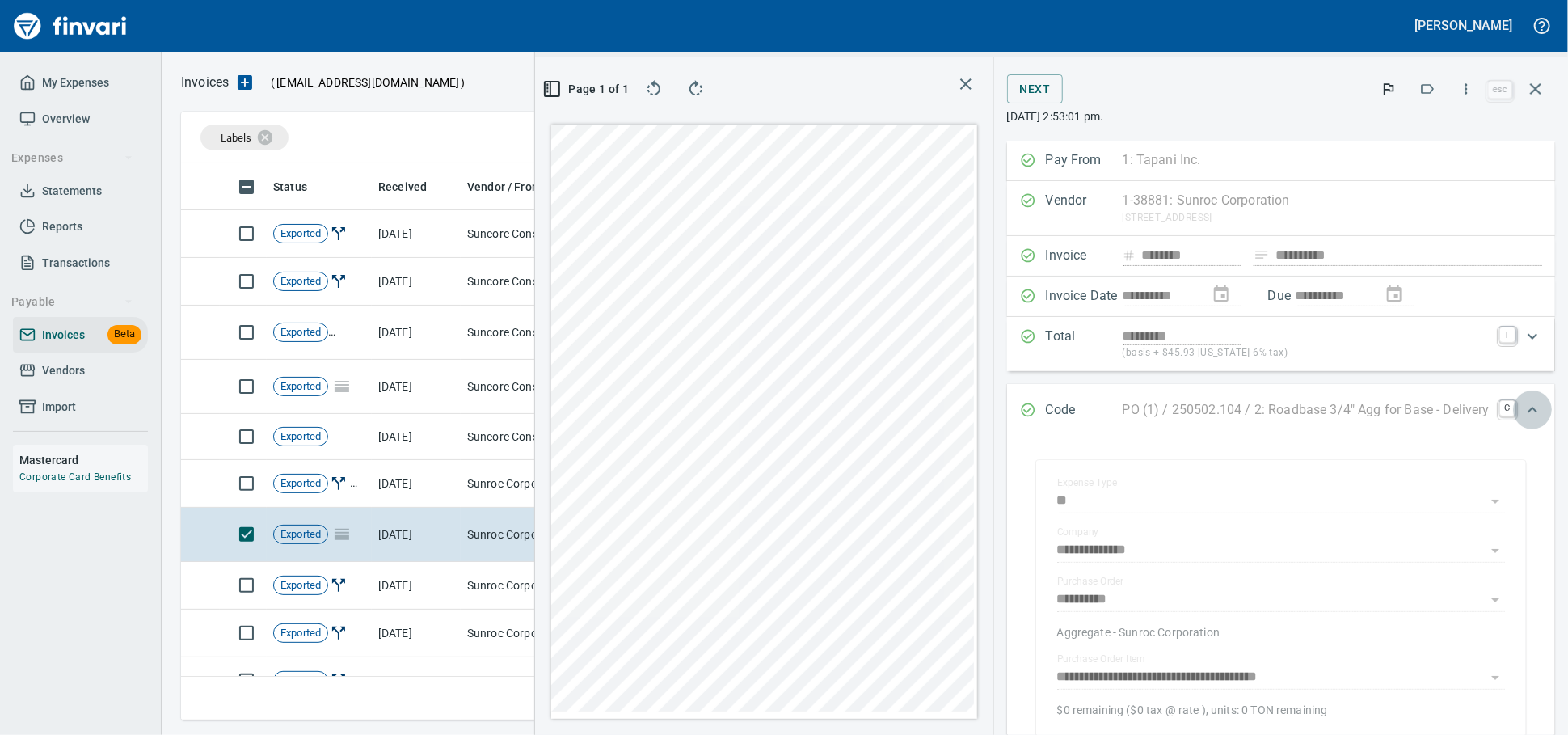
click at [1523, 420] on icon "Expand" at bounding box center [1532, 409] width 20 height 20
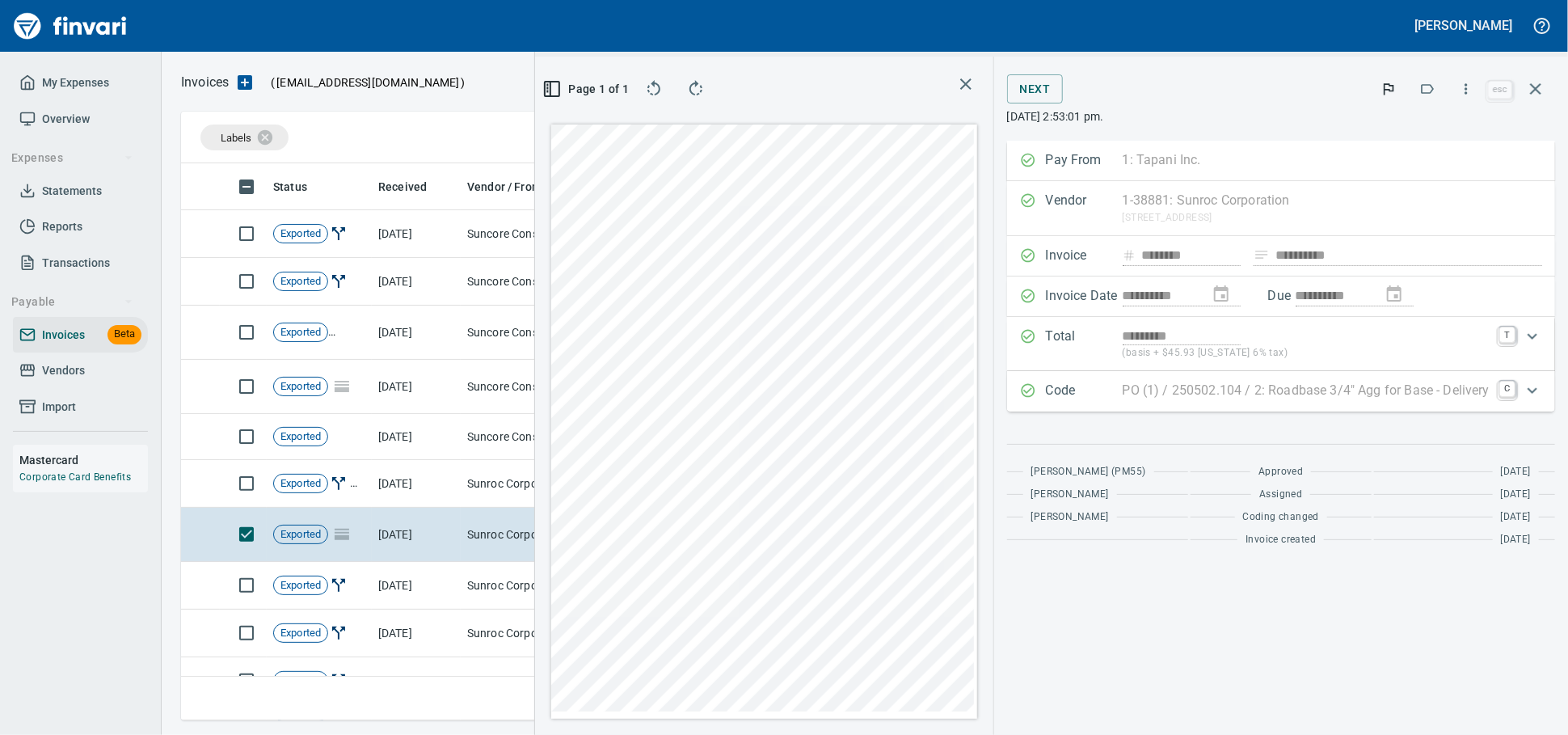
click at [1529, 92] on icon "button" at bounding box center [1535, 89] width 11 height 11
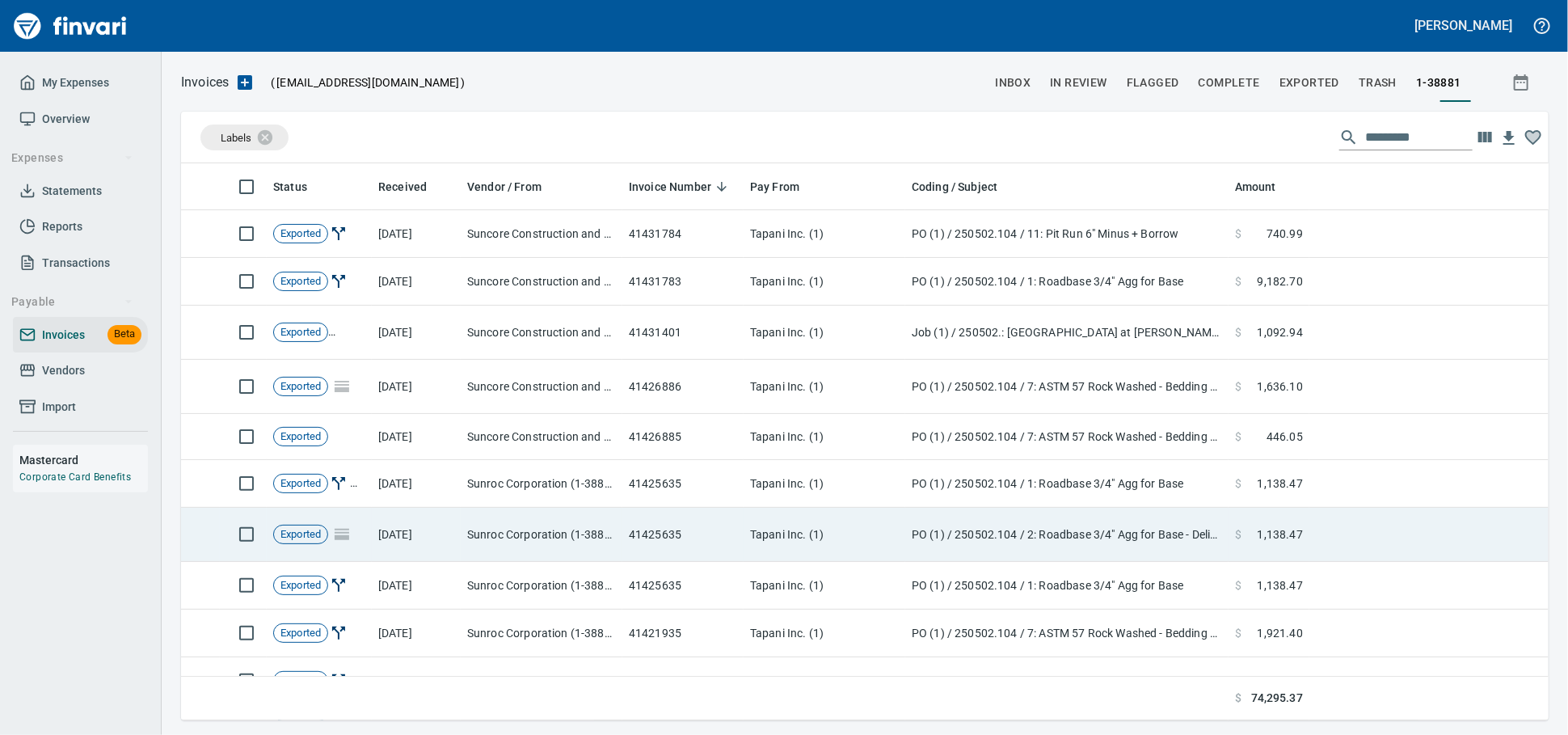
scroll to position [543, 1336]
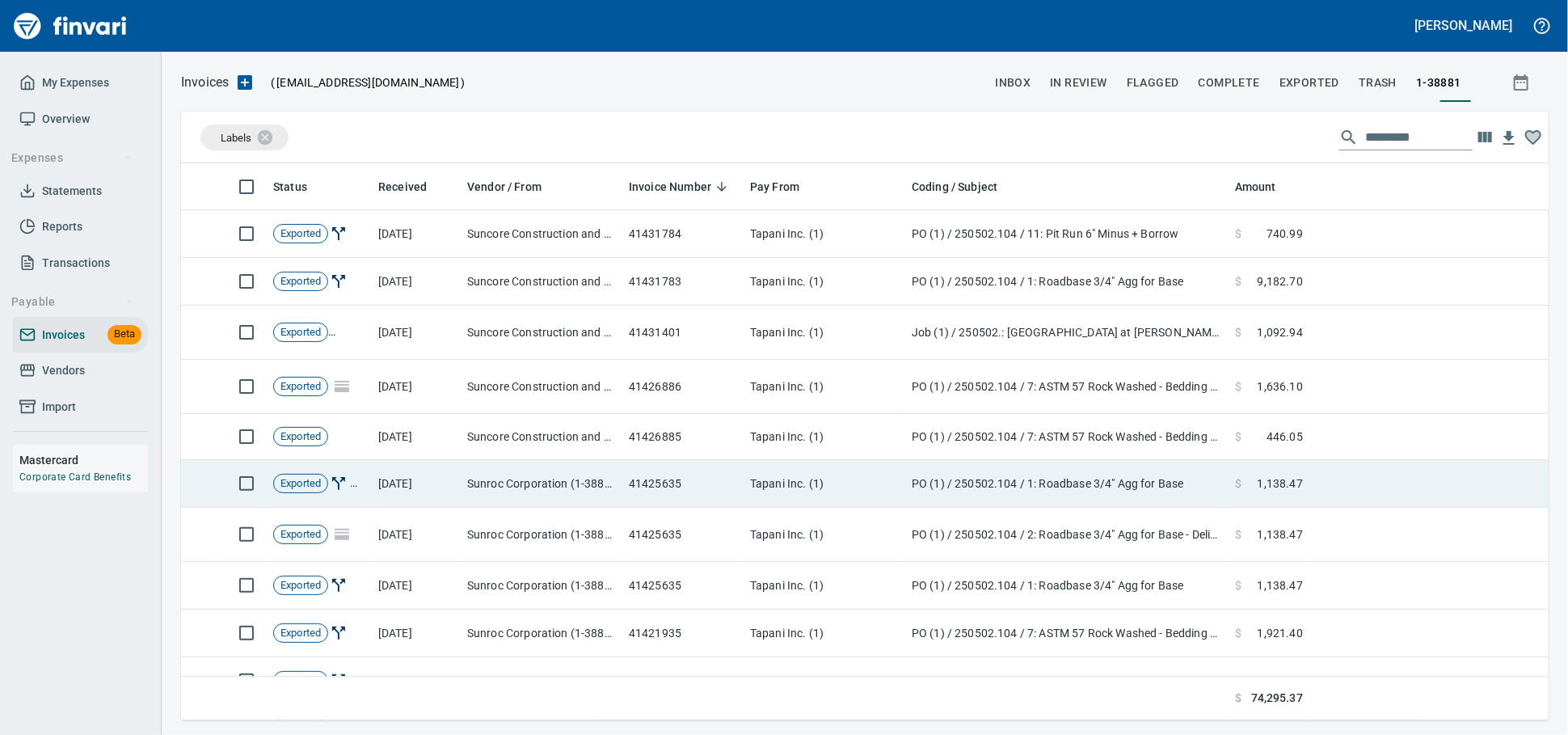
click at [897, 507] on td "Tapani Inc. (1)" at bounding box center [824, 483] width 161 height 48
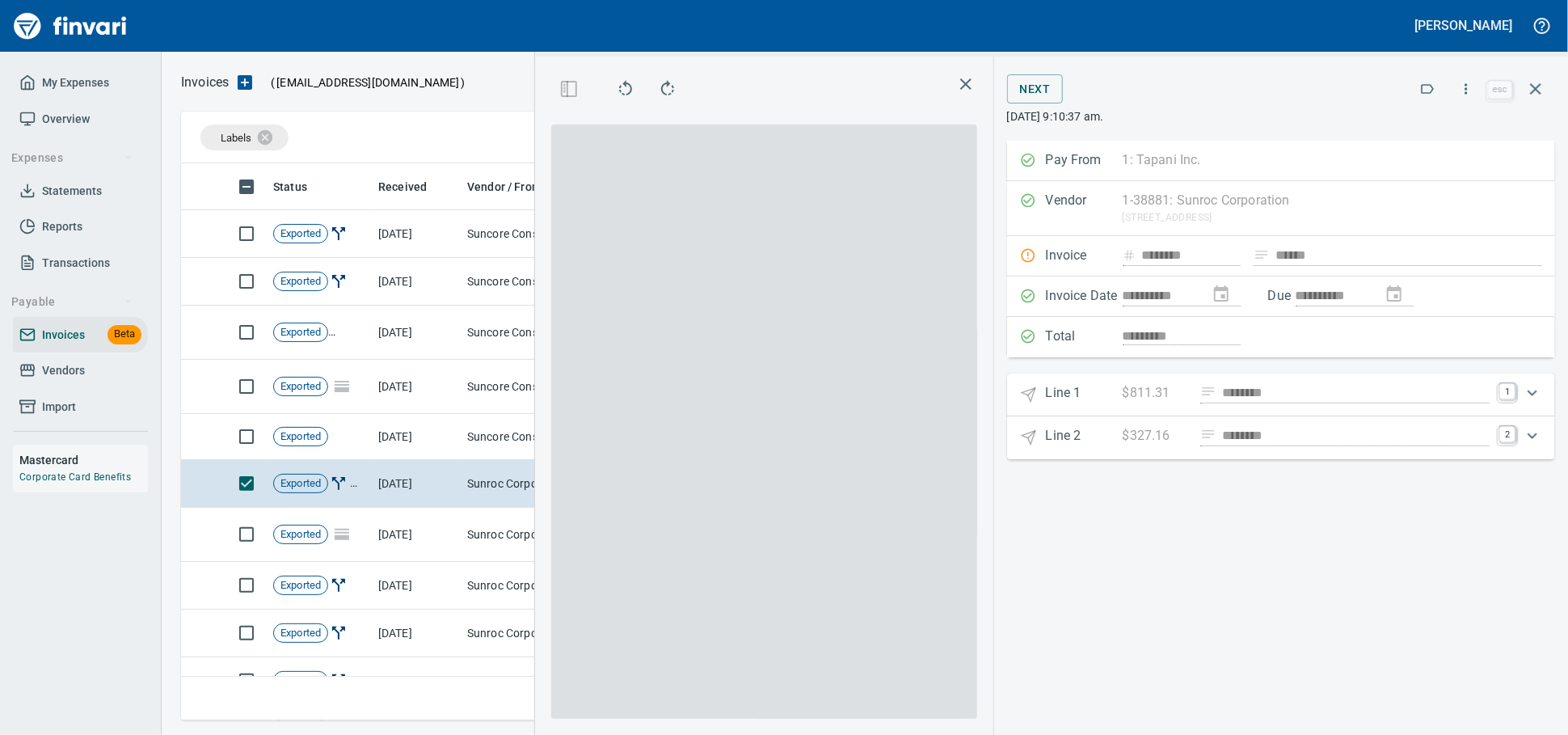
scroll to position [528, 935]
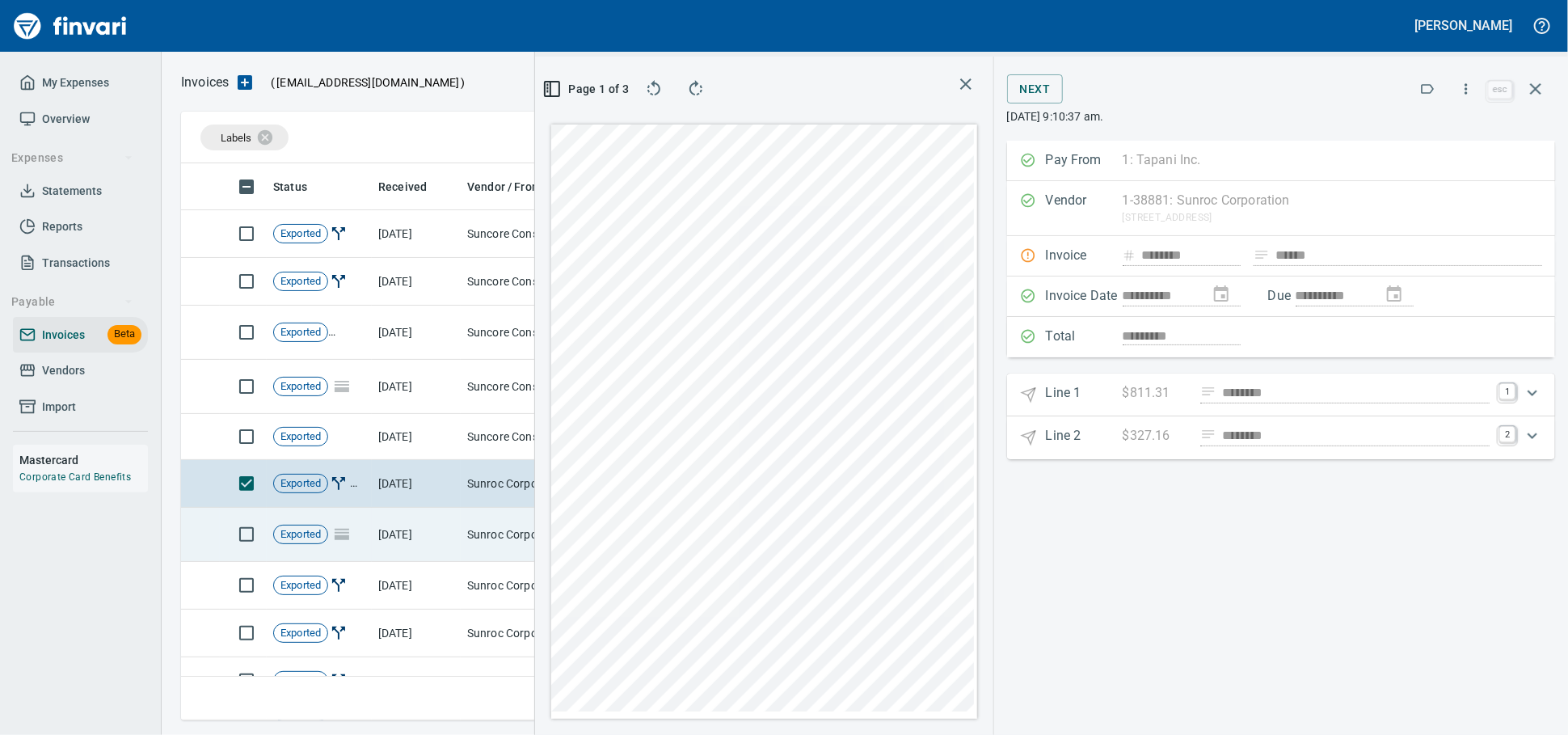
click at [366, 545] on td "Exported" at bounding box center [319, 534] width 105 height 54
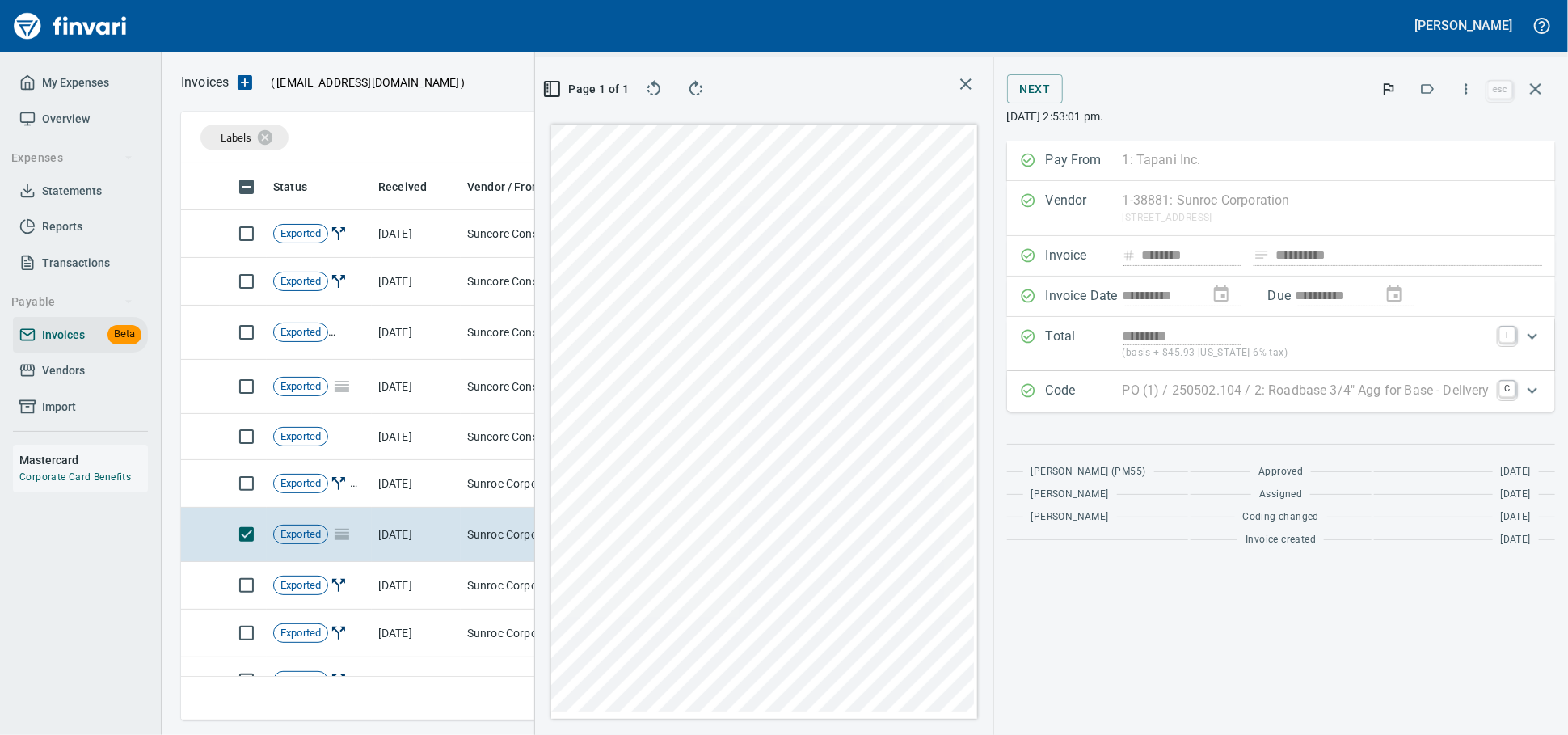
click at [1536, 346] on icon "Expand" at bounding box center [1532, 336] width 20 height 20
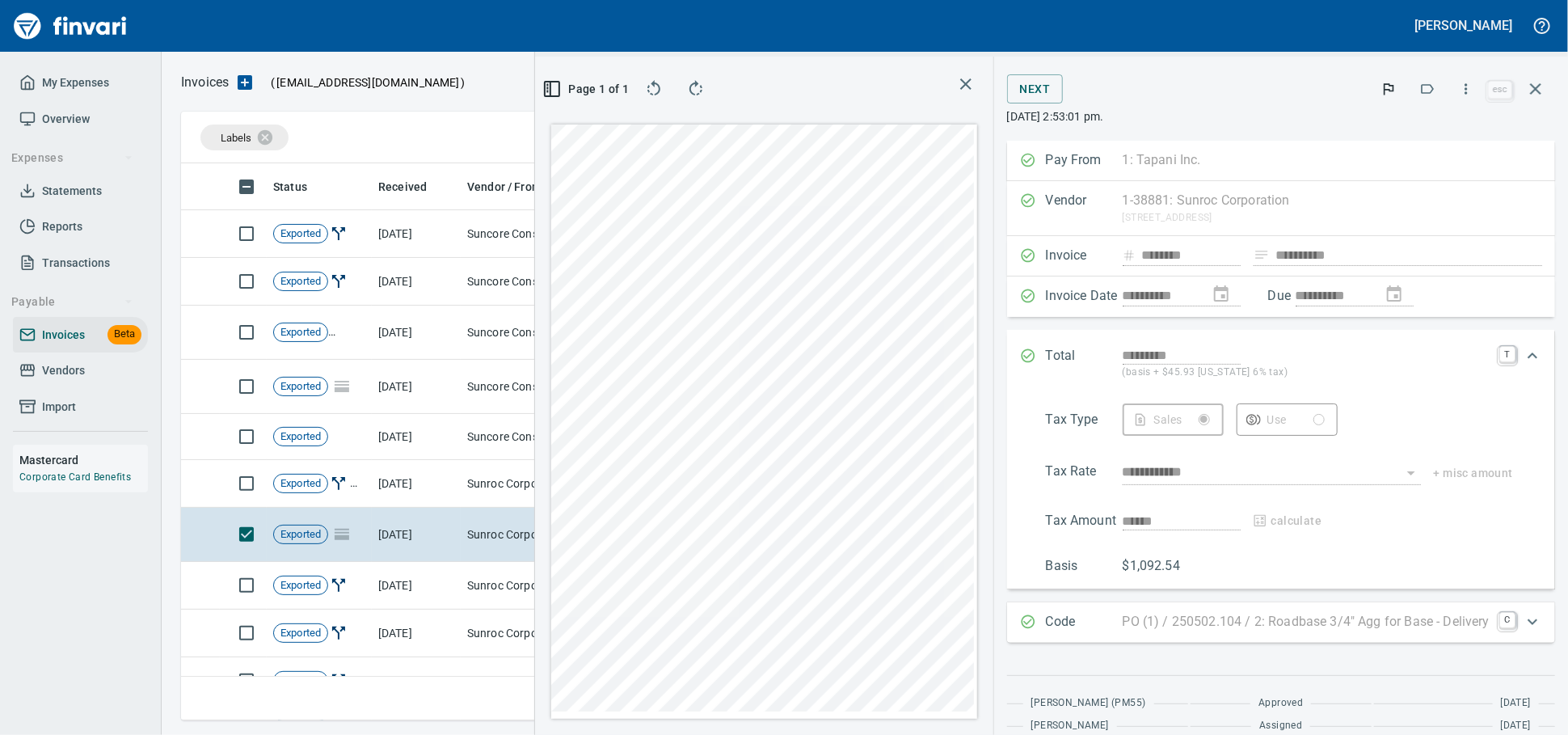
click at [1537, 361] on div "Total ********* (basis + $45.93 [US_STATE] 6% tax) T" at bounding box center [1280, 362] width 548 height 67
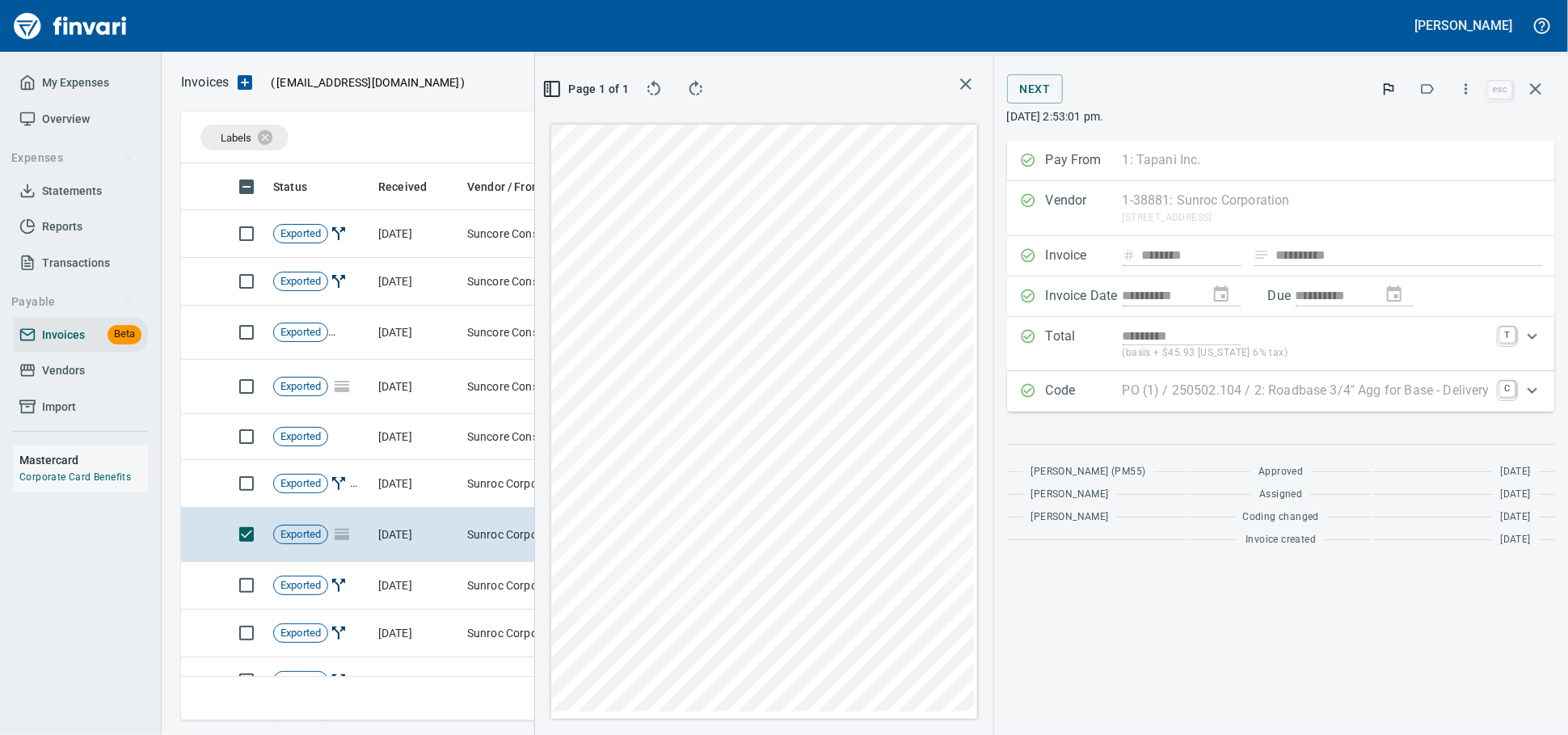
click at [1535, 400] on icon "Expand" at bounding box center [1532, 390] width 20 height 20
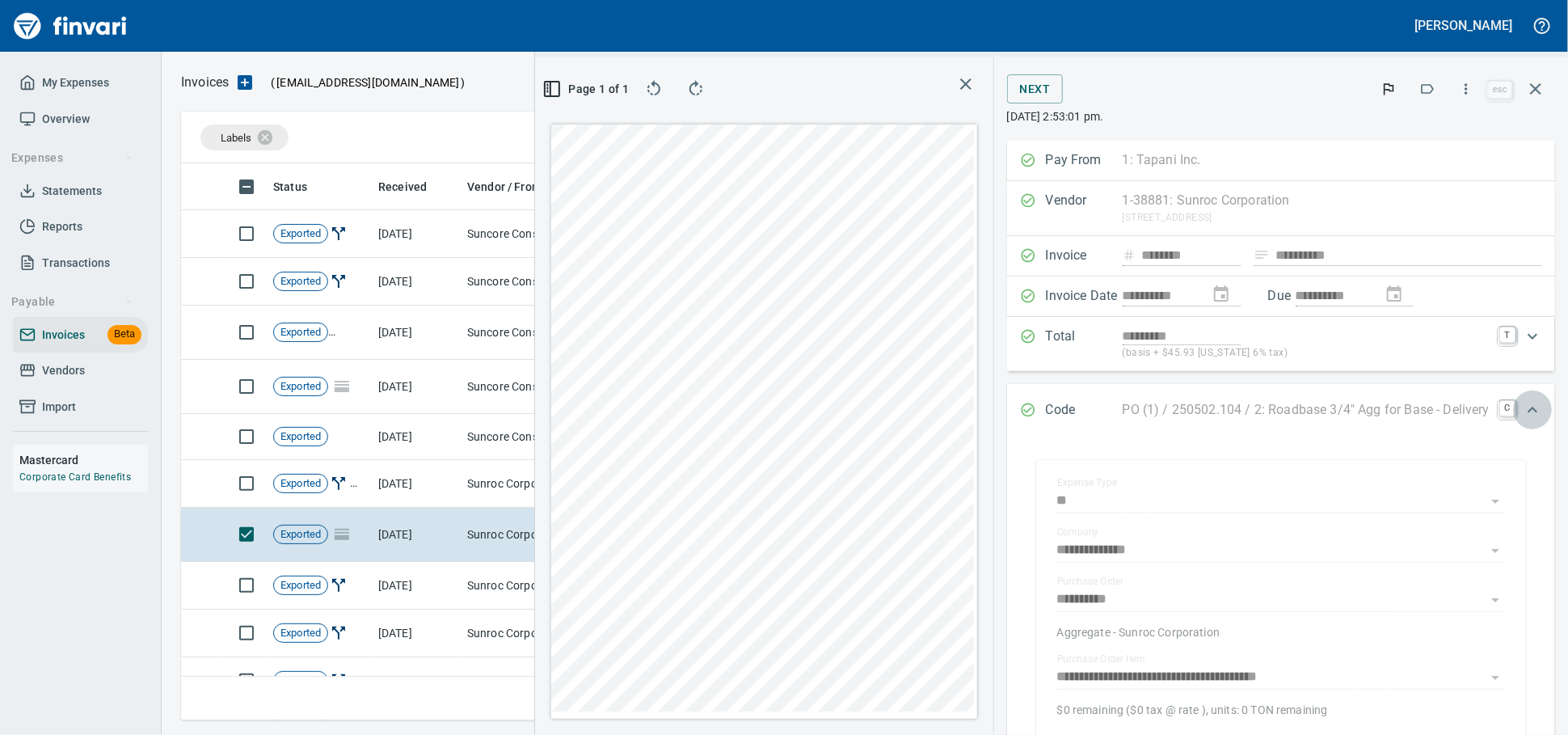
click at [1523, 420] on icon "Expand" at bounding box center [1532, 409] width 20 height 20
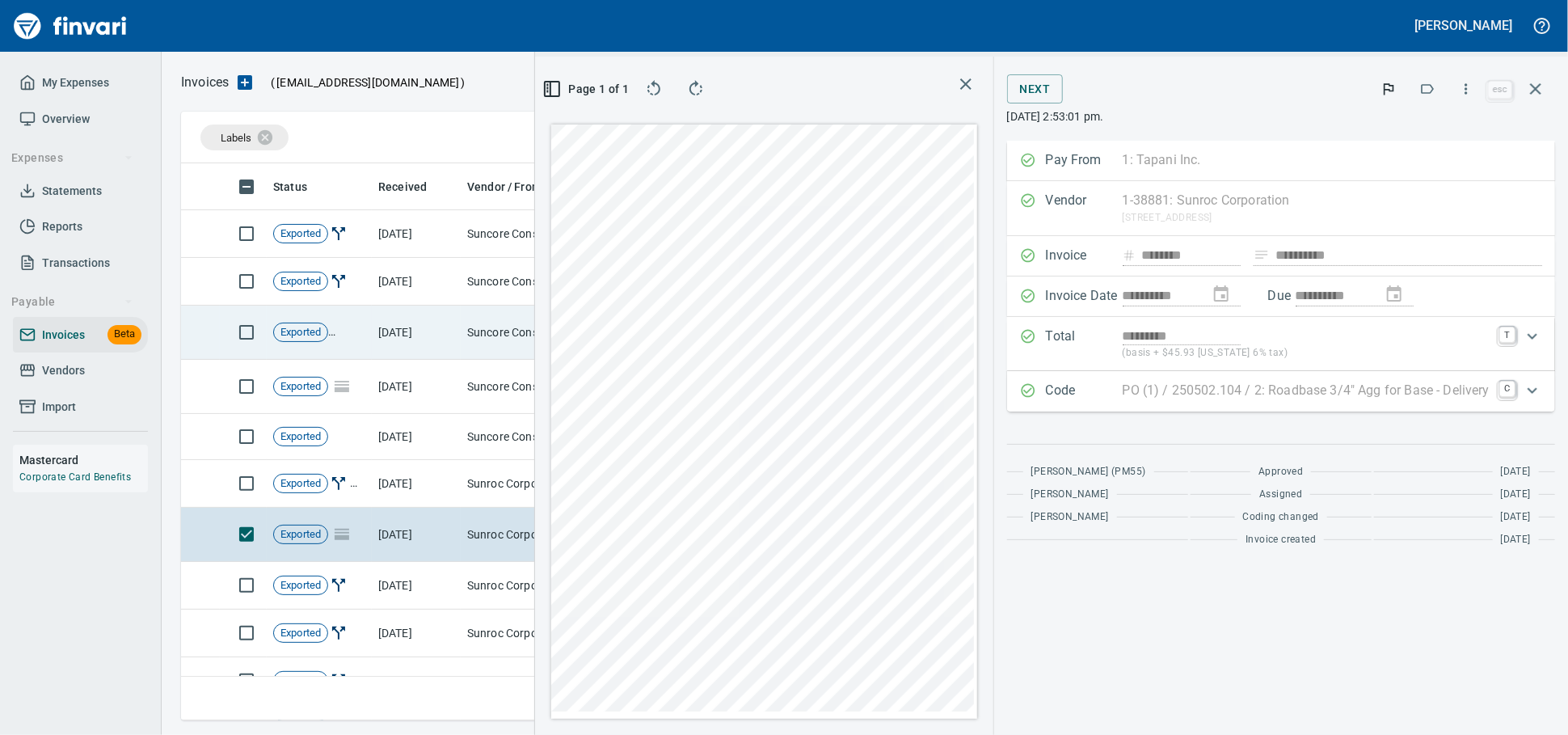
drag, startPoint x: 1530, startPoint y: 91, endPoint x: 226, endPoint y: 362, distance: 1331.9
click at [1530, 91] on icon "button" at bounding box center [1535, 89] width 11 height 11
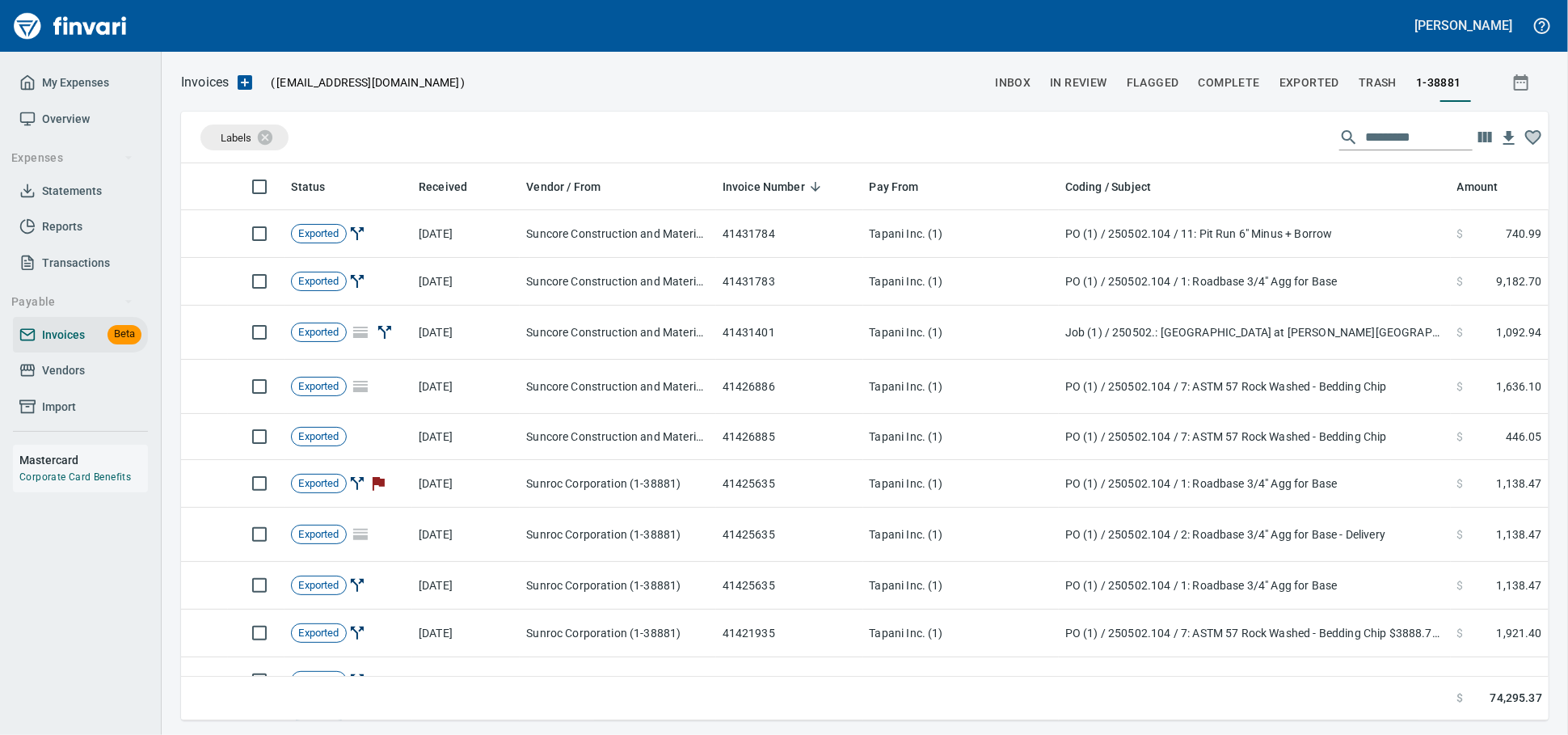
scroll to position [543, 1337]
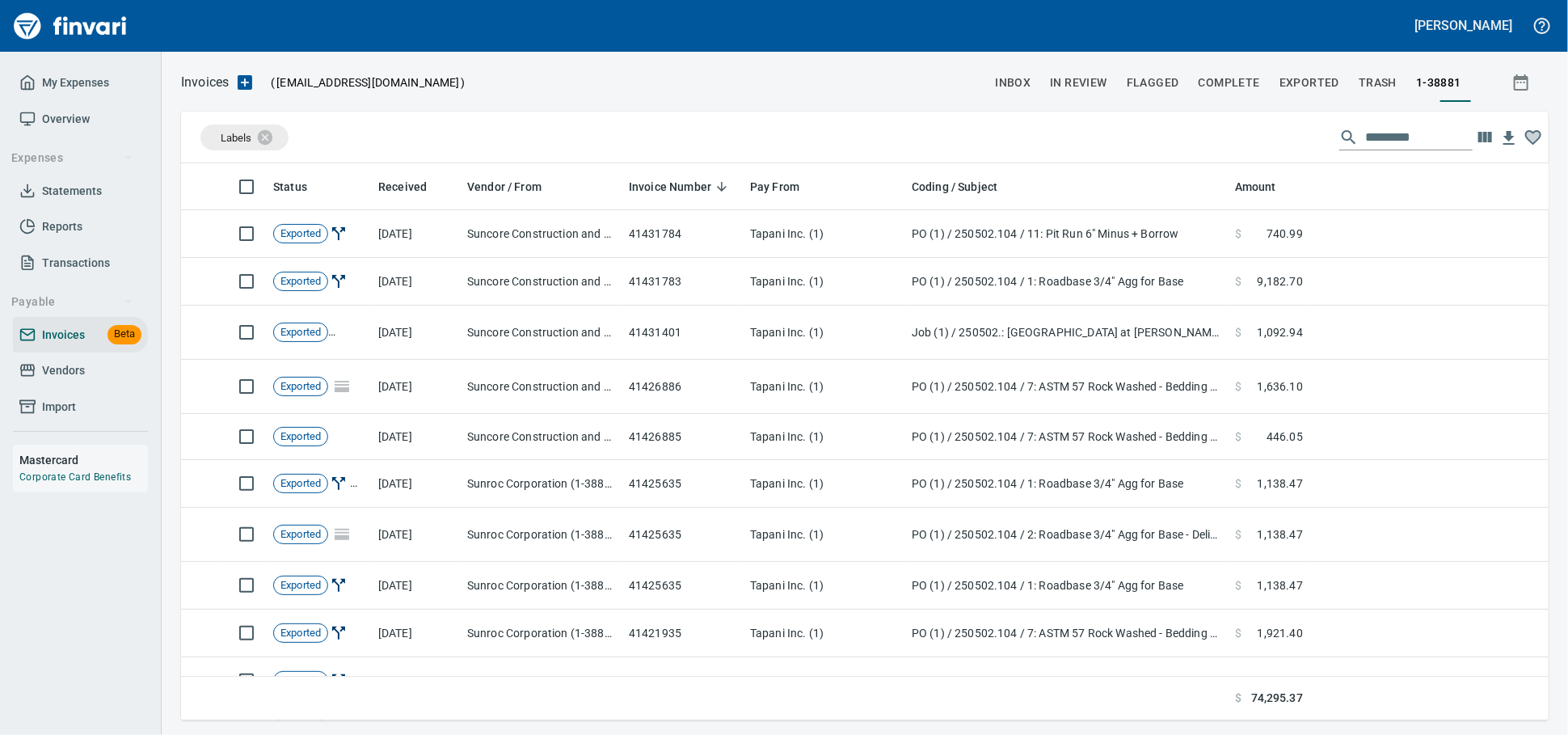
drag, startPoint x: 93, startPoint y: 395, endPoint x: 120, endPoint y: 392, distance: 27.2
click at [93, 380] on span "Vendors" at bounding box center [80, 370] width 122 height 20
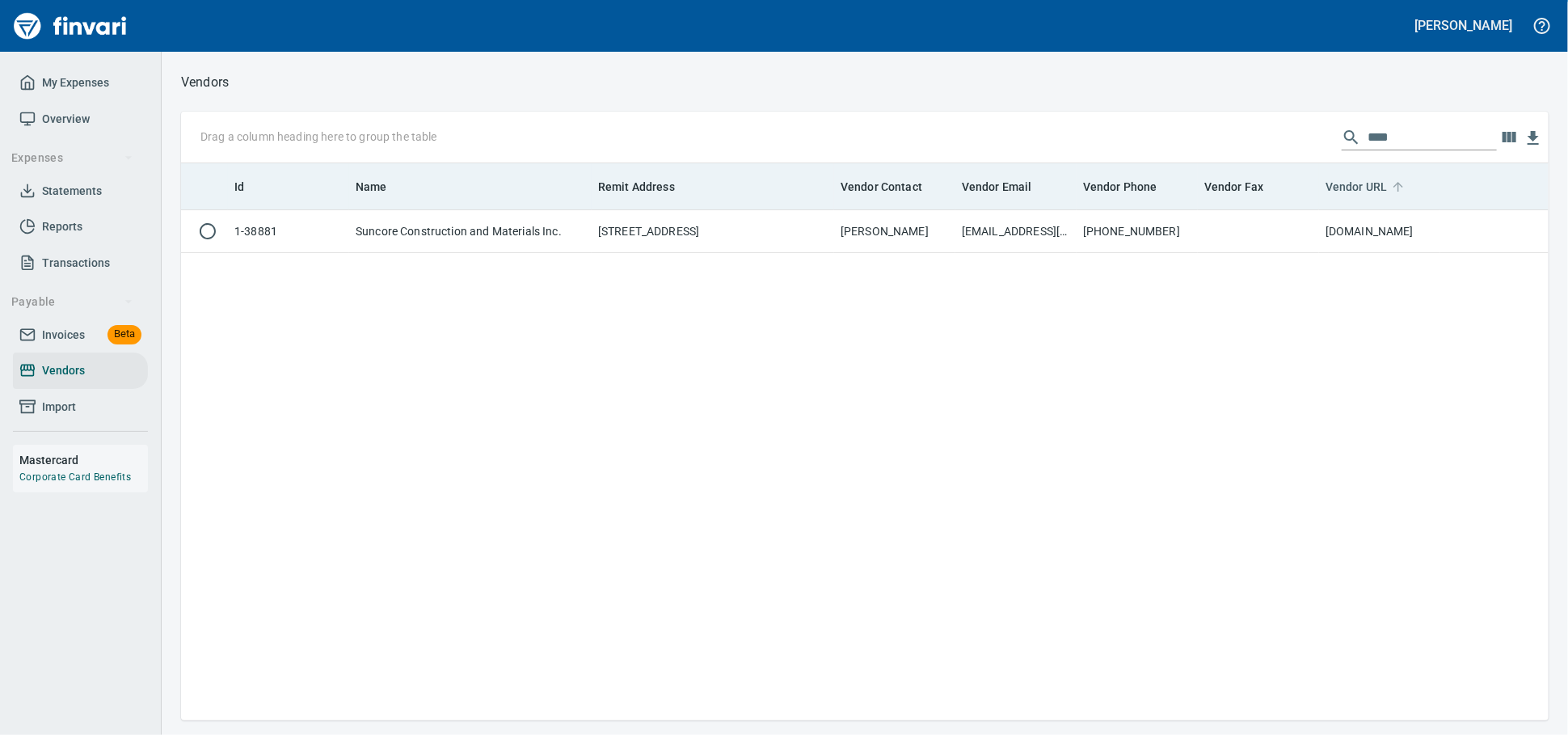
scroll to position [543, 1353]
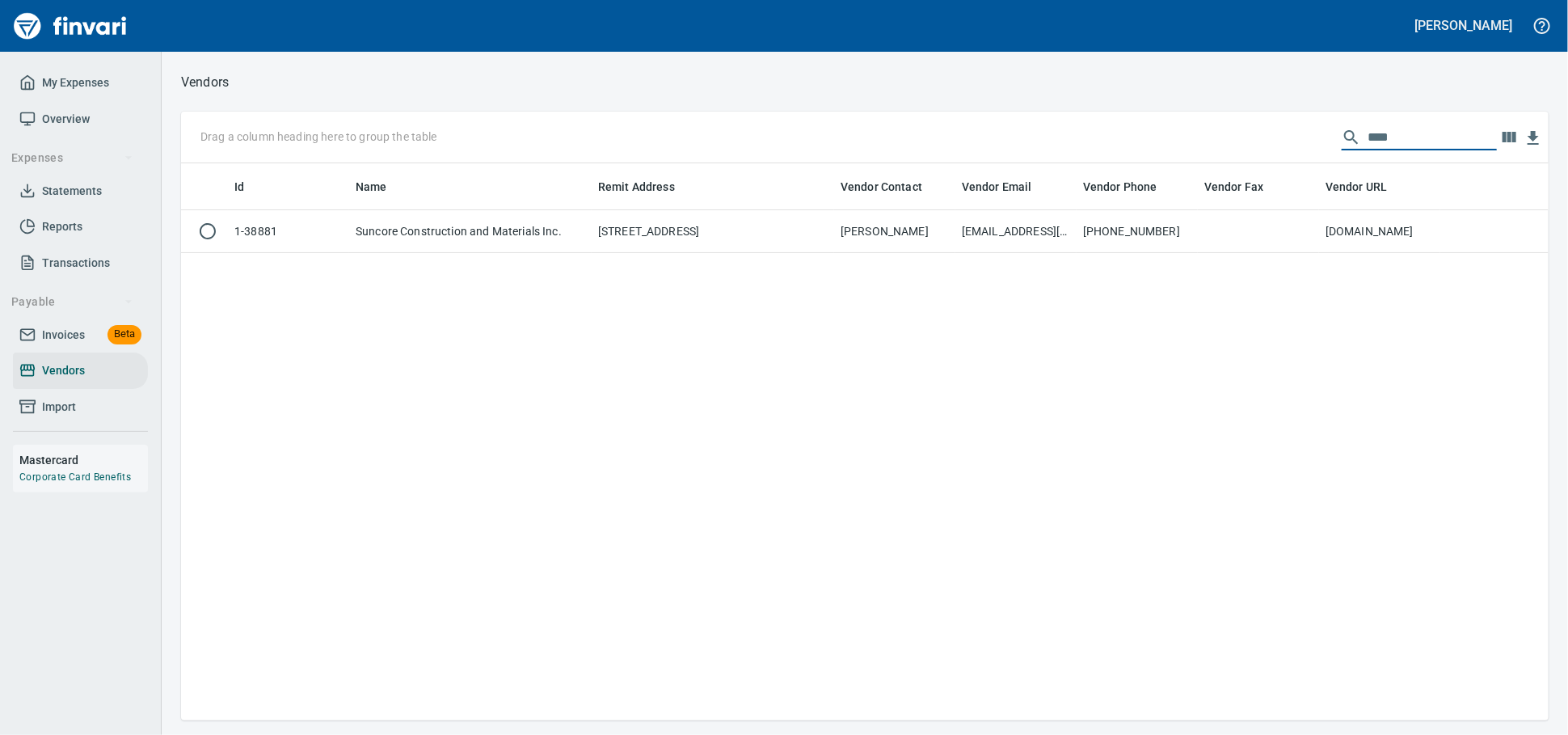
drag, startPoint x: 1359, startPoint y: 143, endPoint x: 1026, endPoint y: 138, distance: 333.0
click at [1047, 138] on div "Drag a column heading here to group the table ****" at bounding box center [864, 137] width 1367 height 52
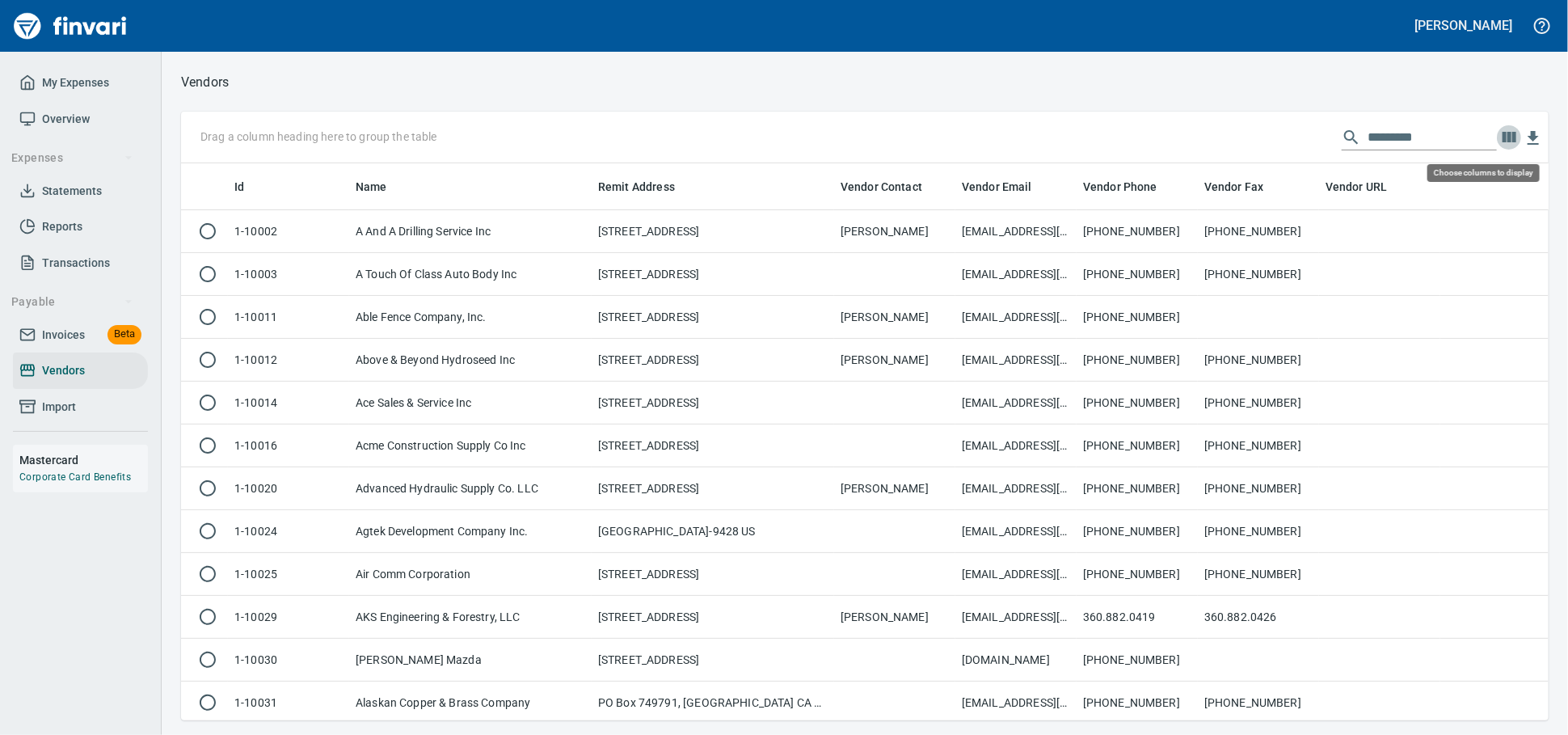
scroll to position [543, 1339]
click at [85, 345] on span "Invoices" at bounding box center [63, 334] width 42 height 20
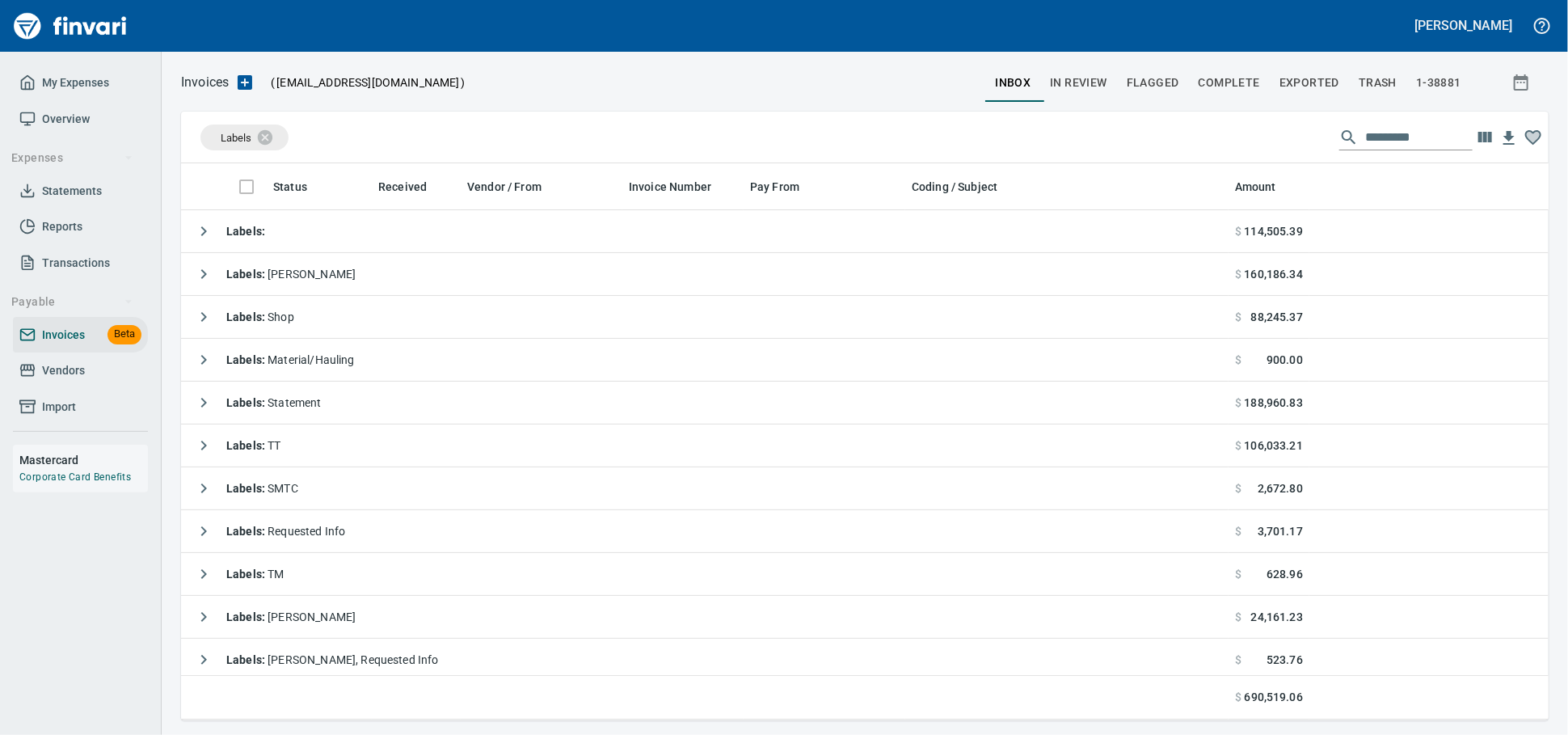
scroll to position [543, 1339]
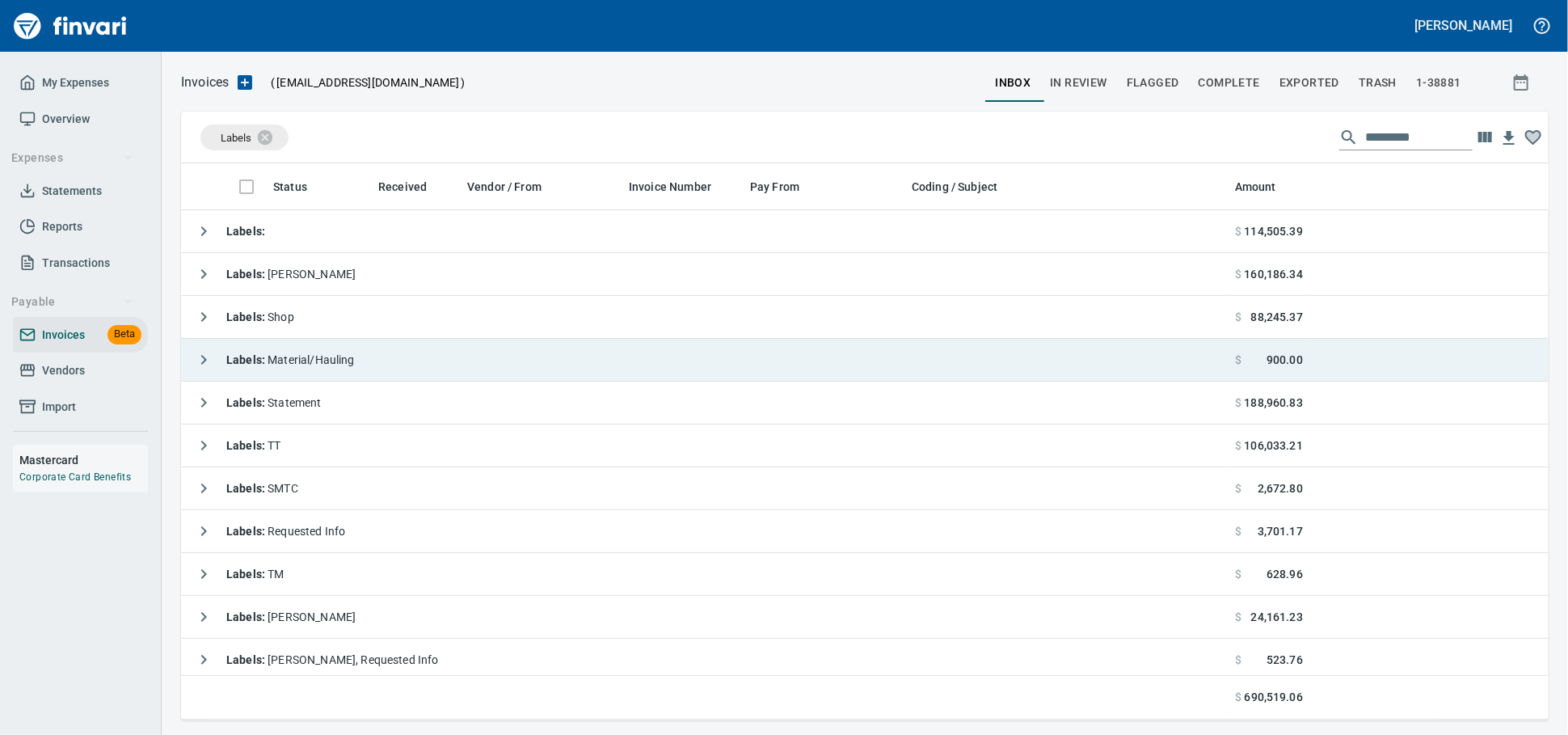
click at [355, 355] on span "Labels : Material/Hauling" at bounding box center [291, 359] width 128 height 13
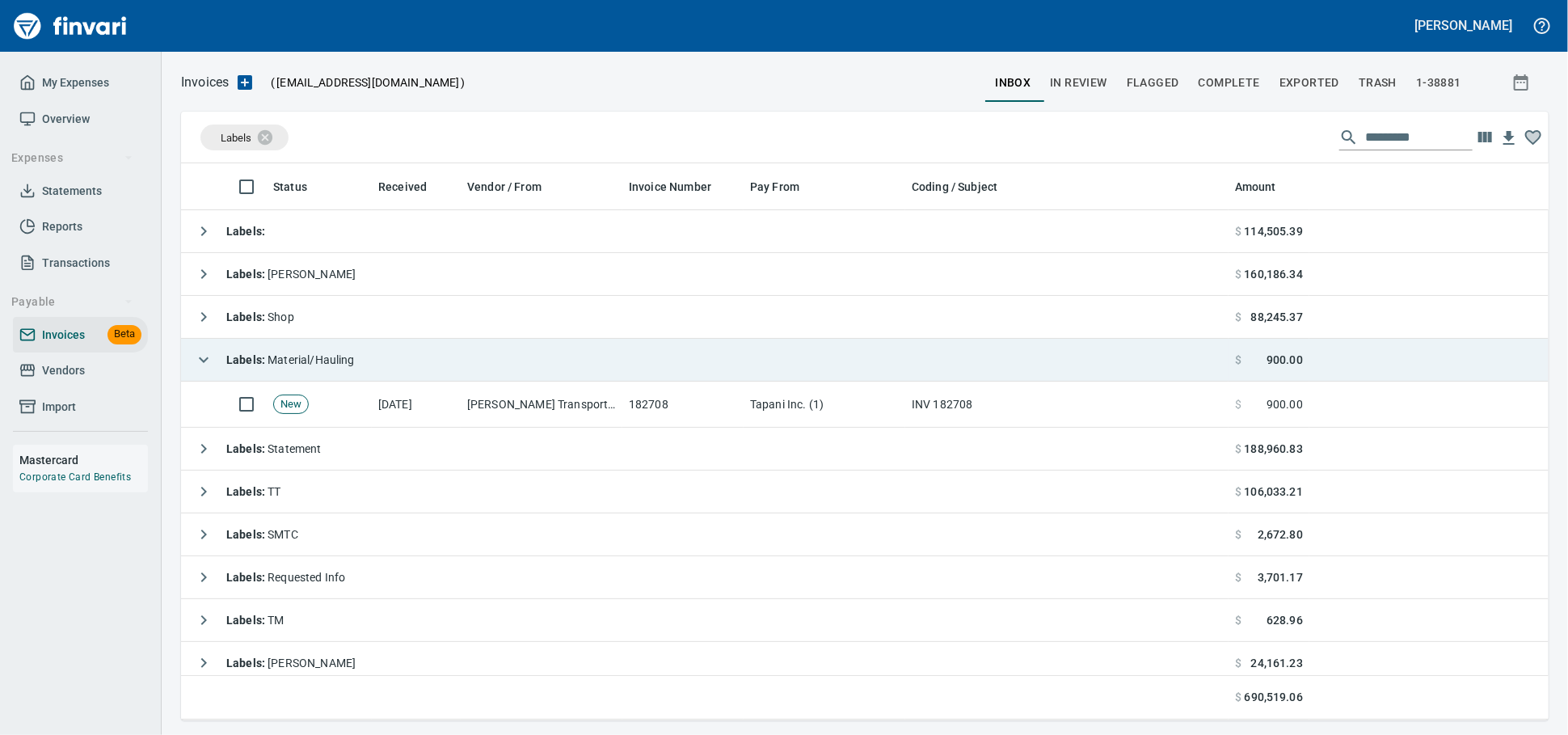
click at [315, 363] on span "Labels : Material/Hauling" at bounding box center [291, 359] width 128 height 13
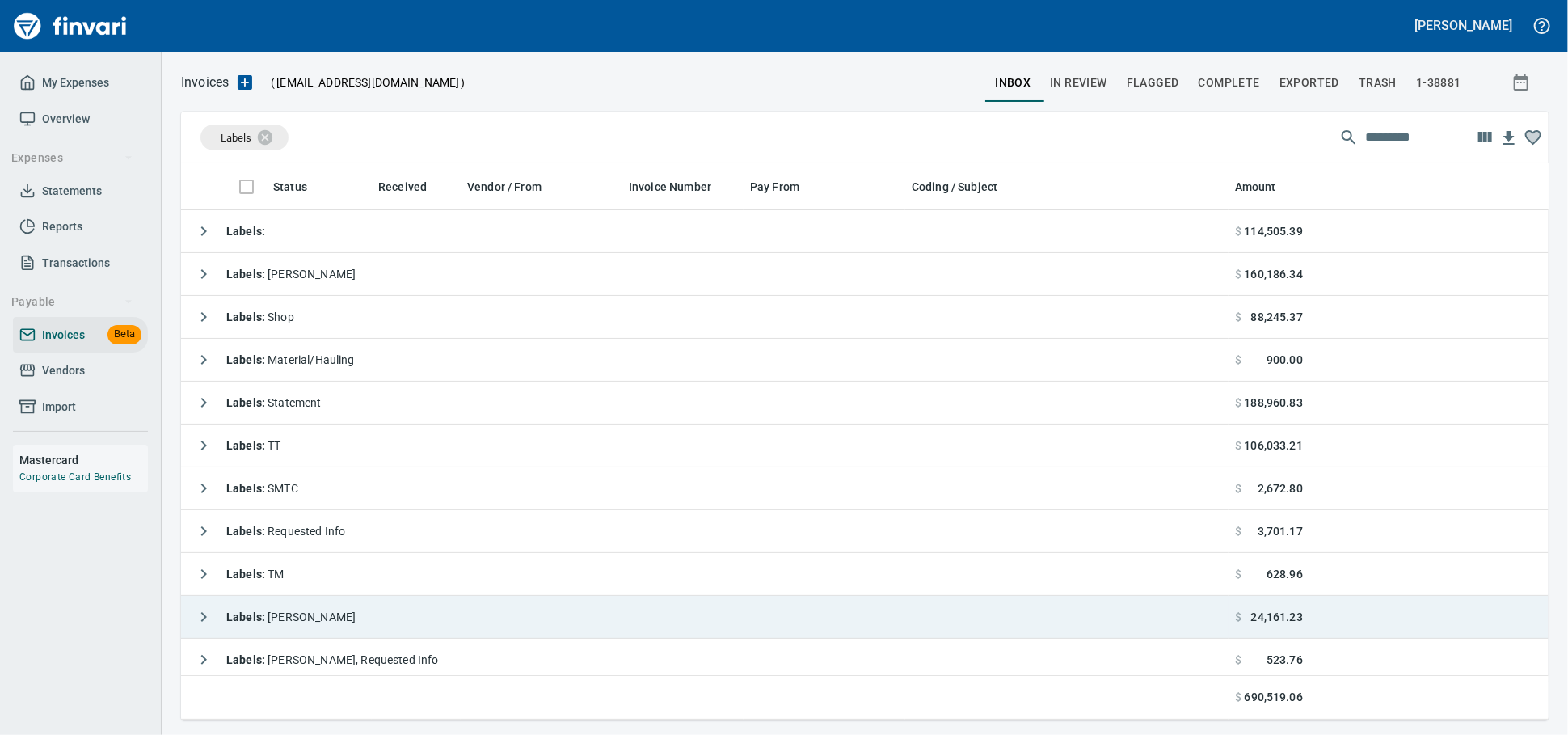
click at [346, 634] on td "Labels : [PERSON_NAME]" at bounding box center [705, 616] width 1047 height 42
click at [380, 628] on td "Labels : [PERSON_NAME]" at bounding box center [705, 616] width 1047 height 42
